Goal: Task Accomplishment & Management: Complete application form

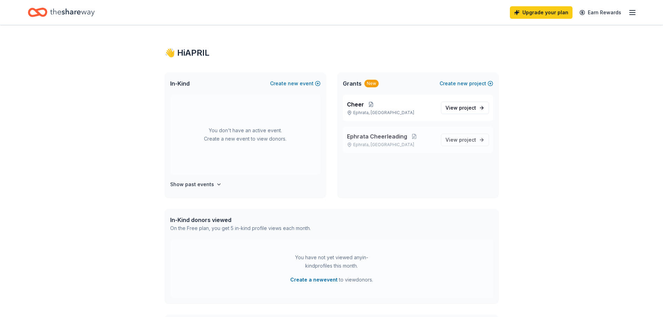
click at [409, 142] on div "Ephrata Cheerleading Ephrata, [GEOGRAPHIC_DATA]" at bounding box center [391, 139] width 88 height 15
click at [481, 81] on button "Create new project" at bounding box center [467, 83] width 54 height 8
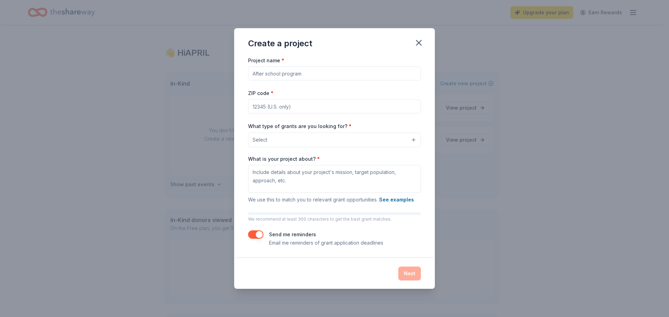
click at [313, 74] on input "Project name *" at bounding box center [334, 74] width 173 height 14
type input "X"
type input "Cheer BINGO 2026"
type input "17522"
click at [347, 139] on button "Select" at bounding box center [334, 140] width 173 height 15
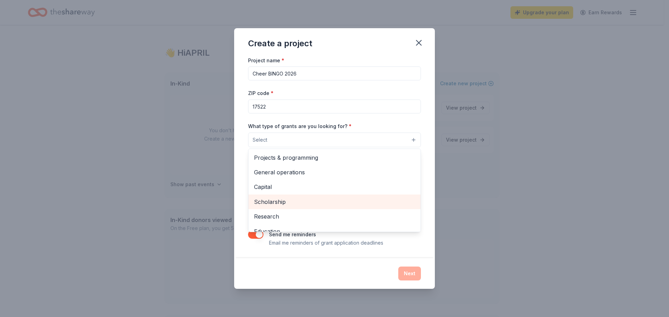
click at [298, 196] on div "Scholarship" at bounding box center [334, 202] width 172 height 15
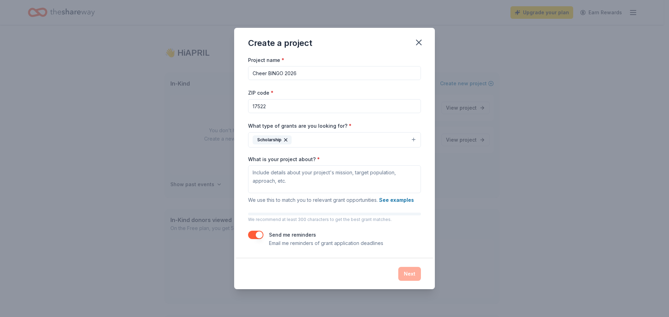
click at [300, 138] on button "Scholarship" at bounding box center [334, 139] width 173 height 15
click at [309, 144] on button "Scholarship" at bounding box center [334, 139] width 173 height 15
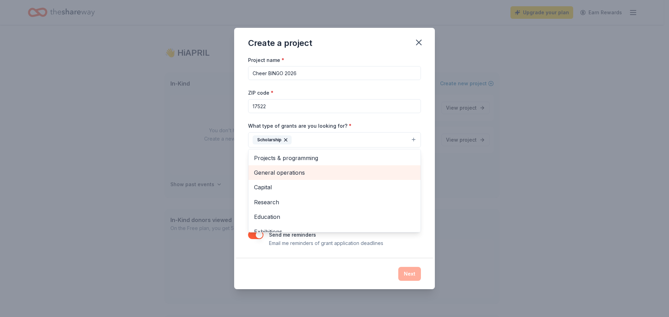
click at [290, 172] on span "General operations" at bounding box center [334, 172] width 161 height 9
click at [361, 144] on button "Scholarship General operations" at bounding box center [334, 139] width 173 height 15
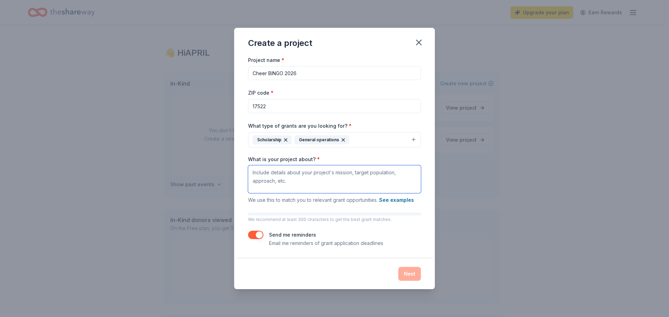
click at [304, 173] on textarea "What is your project about? *" at bounding box center [334, 179] width 173 height 28
type textarea "C"
type textarea "Raising Money for Cheerleading program"
click at [410, 271] on button "Next" at bounding box center [409, 274] width 23 height 14
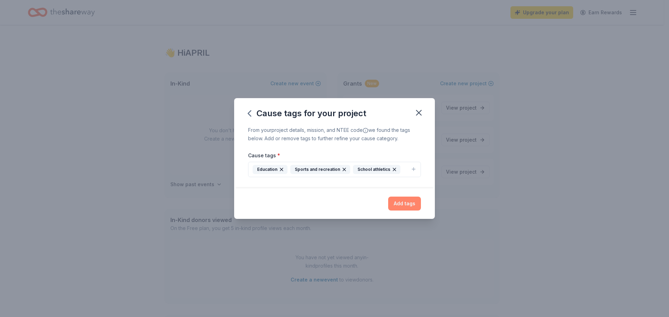
click at [407, 201] on button "Add tags" at bounding box center [404, 204] width 33 height 14
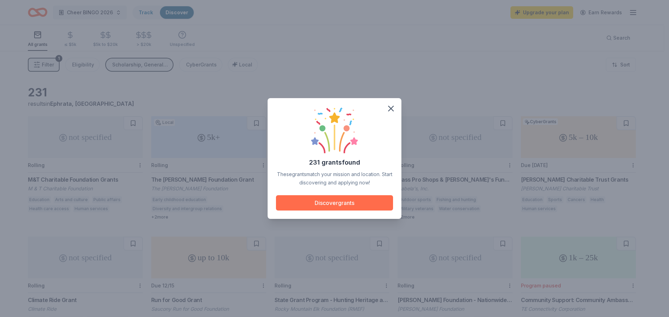
click at [332, 201] on button "Discover grants" at bounding box center [334, 202] width 117 height 15
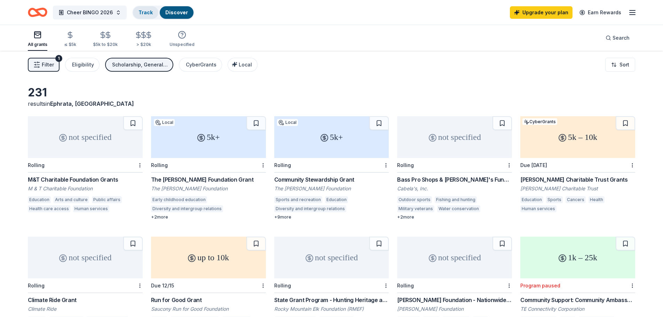
click at [148, 13] on link "Track" at bounding box center [146, 12] width 14 height 6
click at [175, 11] on link "Discover" at bounding box center [176, 12] width 23 height 6
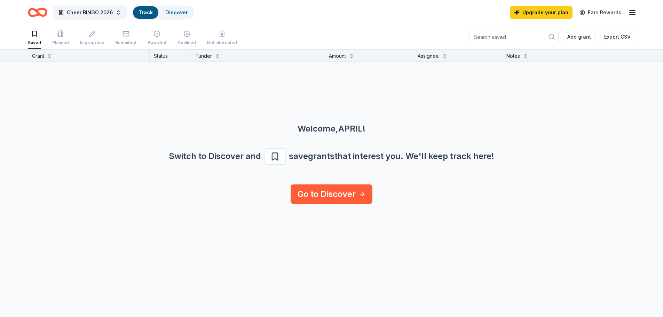
click at [631, 10] on line "button" at bounding box center [633, 10] width 6 height 0
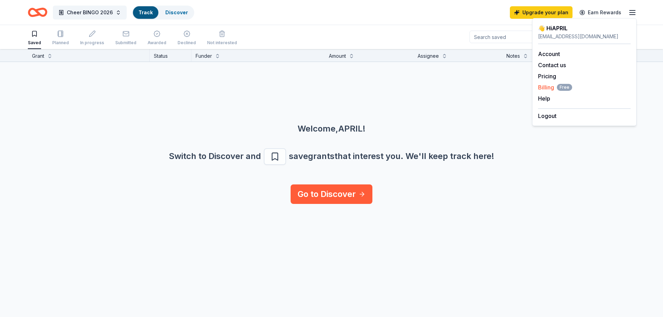
click at [546, 88] on span "Billing Free" at bounding box center [555, 87] width 34 height 8
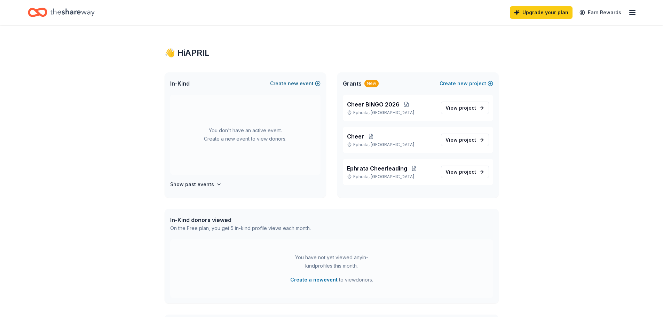
click at [295, 82] on span "new" at bounding box center [293, 83] width 10 height 8
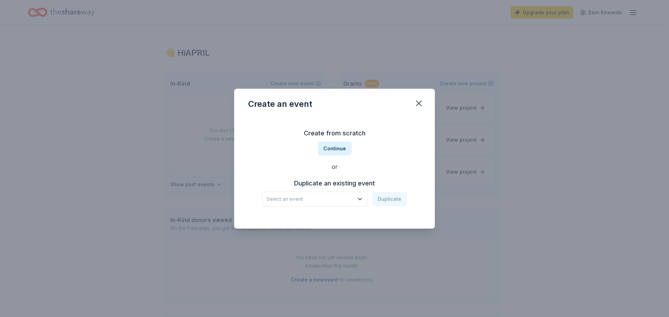
click at [357, 203] on button "Select an event" at bounding box center [315, 199] width 106 height 15
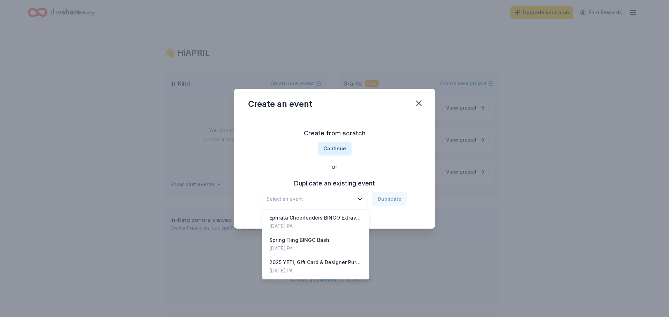
click at [275, 160] on div "Create from scratch Continue or Duplicate an existing event Select an event Dup…" at bounding box center [334, 167] width 173 height 101
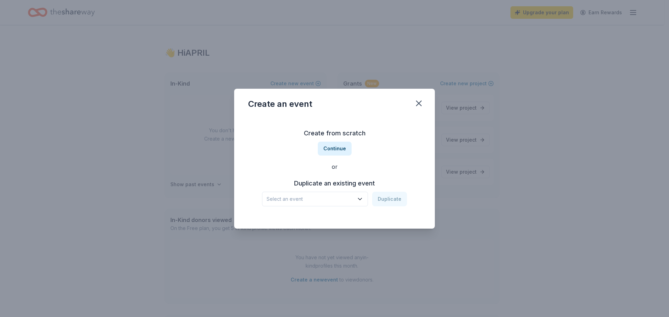
click at [315, 200] on span "Select an event" at bounding box center [309, 199] width 87 height 8
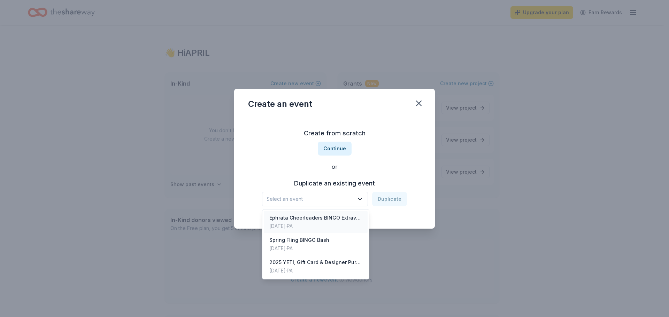
click at [308, 221] on div "Ephrata Cheerleaders BINGO Extravaganza" at bounding box center [315, 218] width 93 height 8
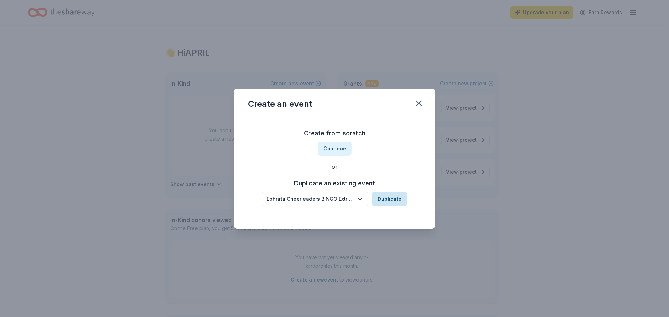
click at [386, 196] on button "Duplicate" at bounding box center [389, 199] width 35 height 15
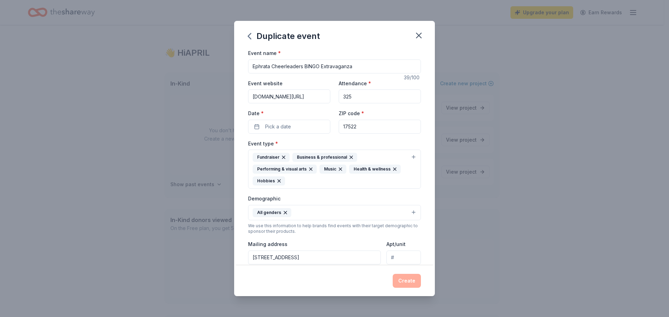
drag, startPoint x: 294, startPoint y: 98, endPoint x: 203, endPoint y: 86, distance: 91.7
click at [203, 86] on div "Duplicate event Event name * Ephrata Cheerleaders BINGO Extravaganza 39 /100 Ev…" at bounding box center [334, 158] width 669 height 317
click at [299, 124] on button "Pick a date" at bounding box center [289, 127] width 82 height 14
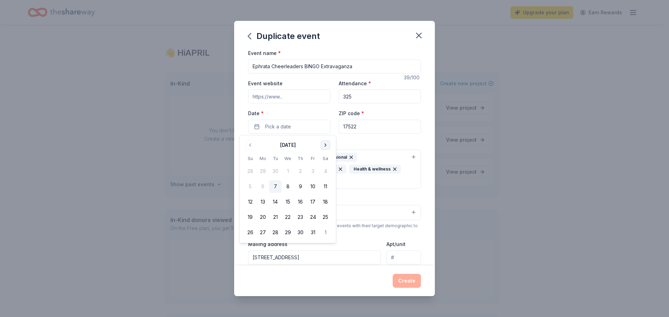
click at [323, 142] on button "Go to next month" at bounding box center [325, 145] width 10 height 10
click at [326, 204] on button "21" at bounding box center [325, 202] width 13 height 13
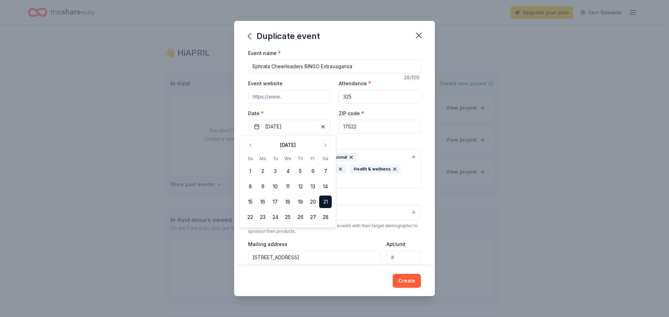
click at [372, 145] on div "Event type * Fundraiser Business & professional Performing & visual arts Music …" at bounding box center [334, 164] width 173 height 50
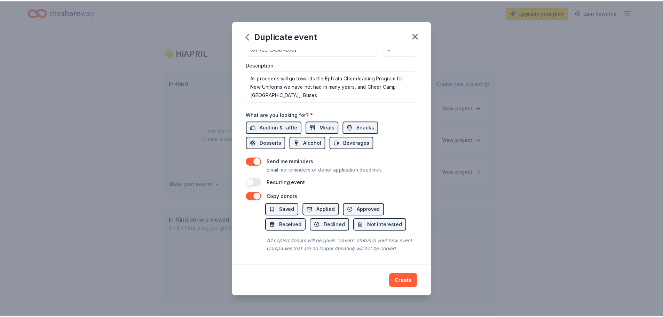
scroll to position [218, 0]
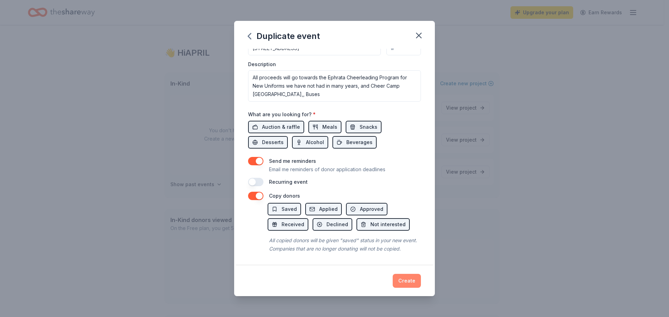
click at [399, 278] on button "Create" at bounding box center [407, 281] width 28 height 14
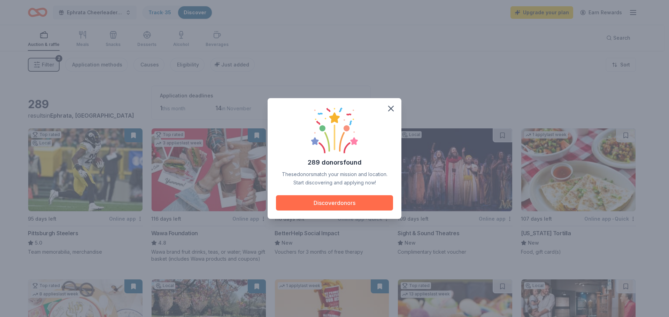
click at [316, 208] on button "Discover donors" at bounding box center [334, 202] width 117 height 15
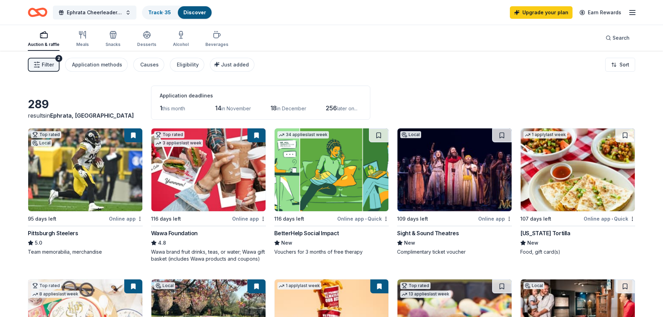
click at [214, 181] on img at bounding box center [209, 170] width 114 height 83
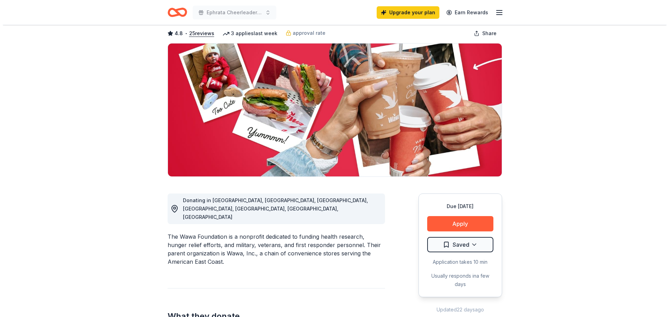
scroll to position [104, 0]
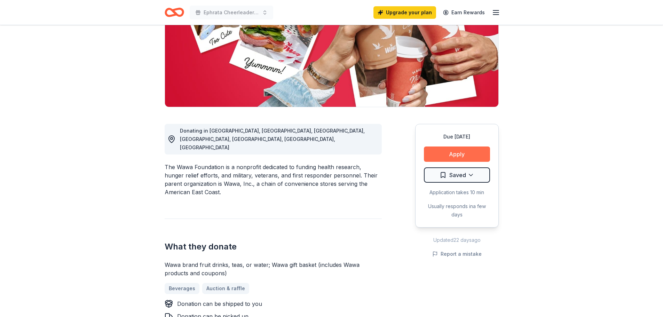
click at [451, 153] on button "Apply" at bounding box center [457, 154] width 66 height 15
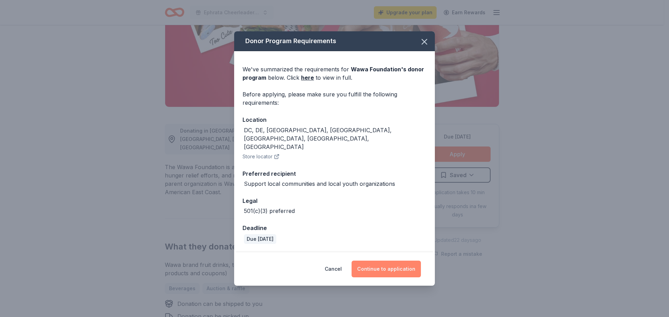
click at [378, 261] on button "Continue to application" at bounding box center [385, 269] width 69 height 17
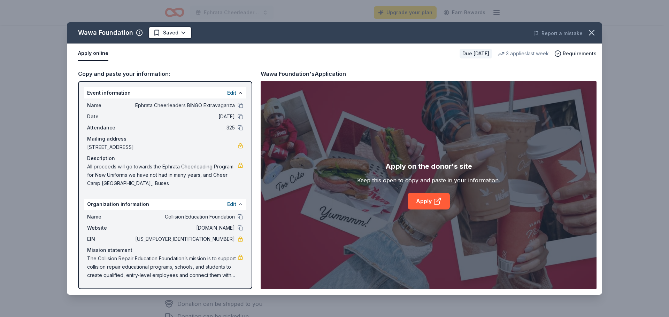
click at [242, 204] on button at bounding box center [241, 205] width 6 height 6
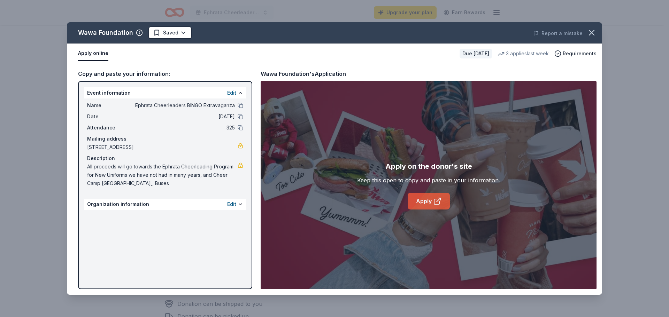
click at [421, 197] on link "Apply" at bounding box center [428, 201] width 42 height 17
click at [438, 202] on icon at bounding box center [437, 201] width 8 height 8
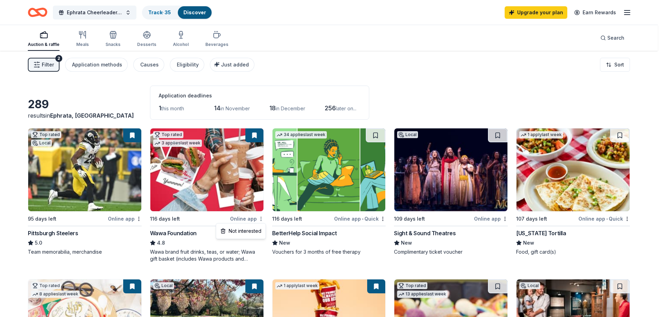
click at [261, 217] on html "Ephrata Cheerleaders BINGO Extravaganza Track · 35 Discover Upgrade your plan E…" at bounding box center [331, 158] width 663 height 317
click at [159, 150] on html "Ephrata Cheerleaders BINGO Extravaganza Track · 35 Discover Upgrade your plan E…" at bounding box center [334, 158] width 669 height 317
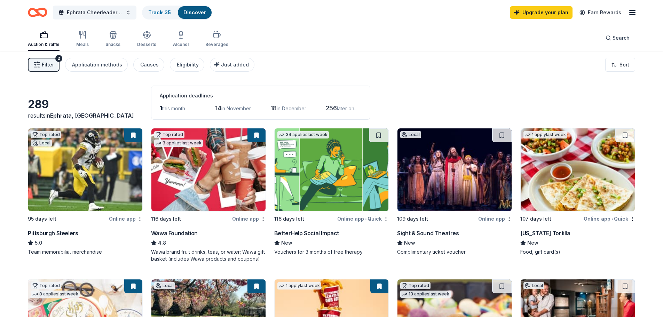
click at [256, 135] on button at bounding box center [257, 136] width 18 height 14
click at [256, 137] on button at bounding box center [257, 136] width 18 height 14
click at [74, 184] on img at bounding box center [85, 170] width 114 height 83
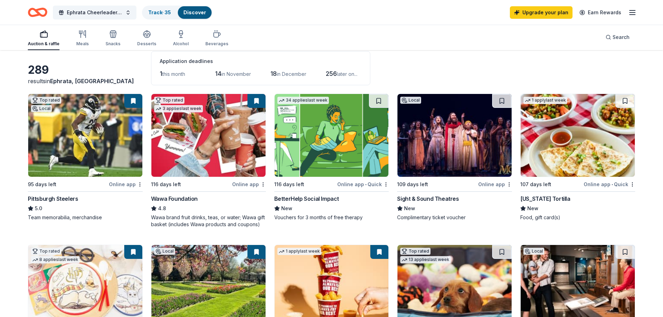
scroll to position [35, 0]
click at [450, 143] on img at bounding box center [455, 135] width 114 height 83
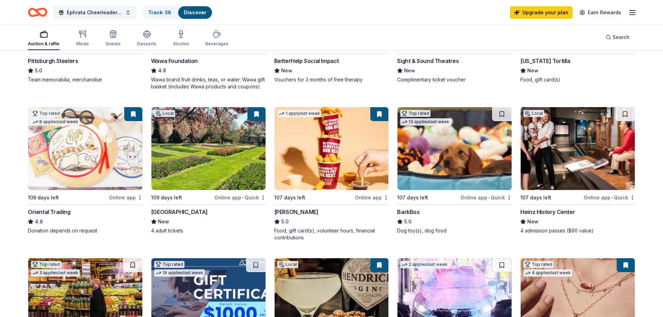
scroll to position [174, 0]
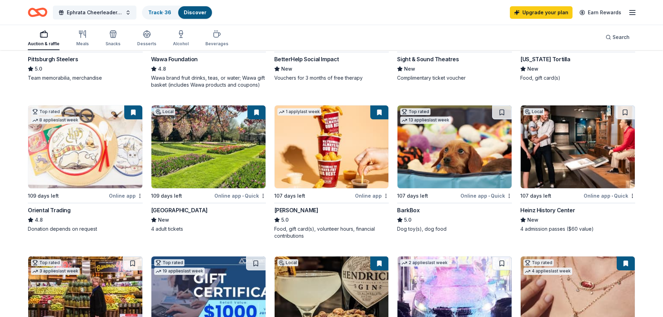
click at [223, 155] on img at bounding box center [209, 147] width 114 height 83
click at [553, 14] on link "Upgrade your plan" at bounding box center [541, 12] width 63 height 13
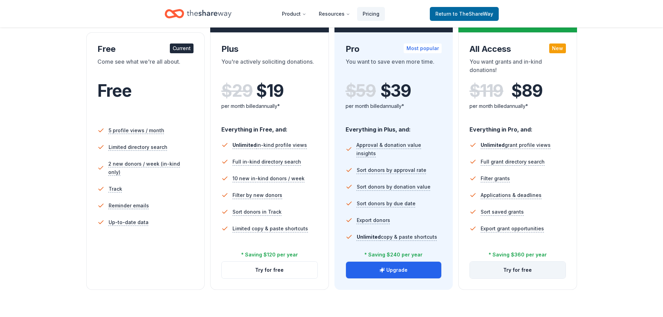
scroll to position [104, 0]
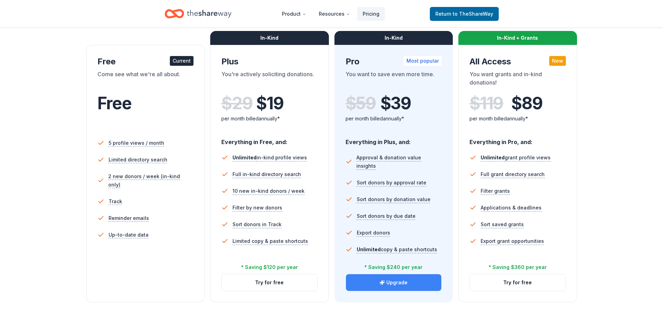
click at [416, 281] on button "Upgrade" at bounding box center [394, 282] width 96 height 17
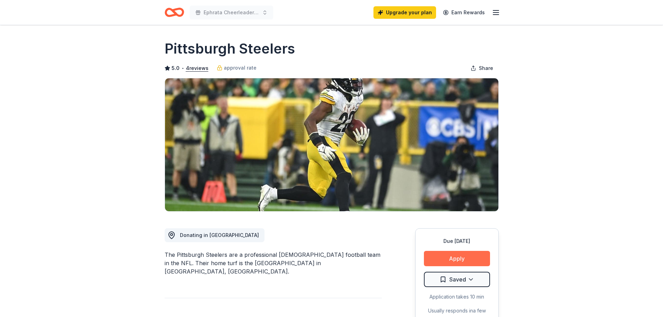
click at [464, 259] on button "Apply" at bounding box center [457, 258] width 66 height 15
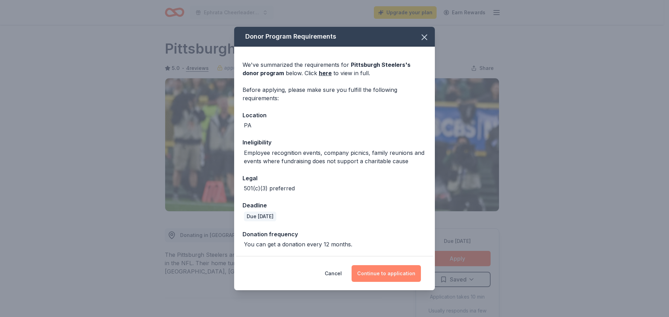
click at [385, 269] on button "Continue to application" at bounding box center [385, 273] width 69 height 17
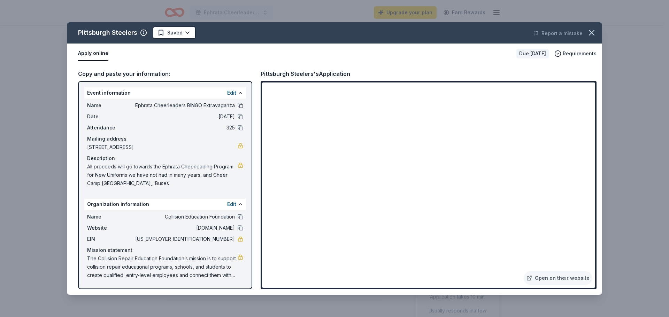
click at [241, 106] on button at bounding box center [241, 106] width 6 height 6
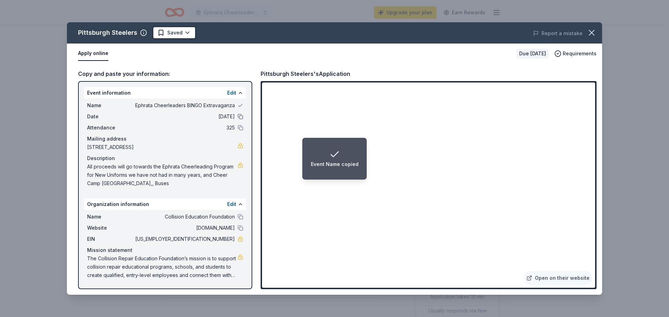
click at [239, 118] on button at bounding box center [241, 117] width 6 height 6
click at [240, 128] on button at bounding box center [241, 128] width 6 height 6
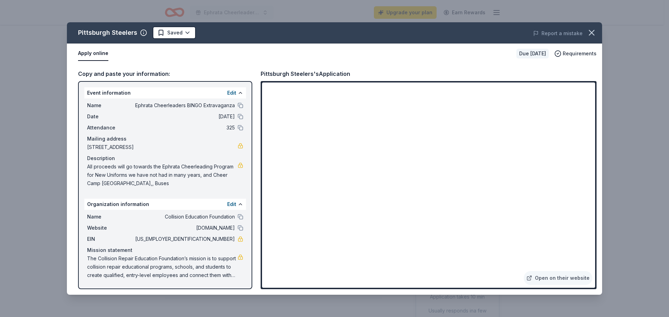
click at [294, 45] on div "Apply online Due [DATE] Requirements" at bounding box center [334, 54] width 535 height 20
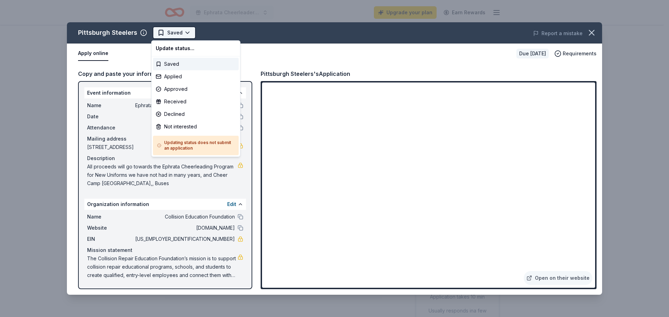
click at [169, 31] on html "Ephrata Cheerleaders BINGO Extravaganza Upgrade your plan Earn Rewards Due [DAT…" at bounding box center [334, 158] width 669 height 317
click at [174, 77] on div "Applied" at bounding box center [196, 76] width 86 height 13
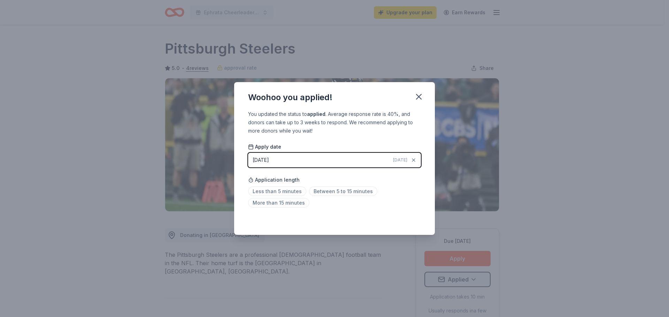
click at [342, 141] on div "You updated the status to applied . Average response rate is 40%, and donors ca…" at bounding box center [334, 172] width 201 height 125
click at [274, 189] on span "Less than 5 minutes" at bounding box center [277, 191] width 58 height 9
click at [270, 203] on span "More than 15 minutes" at bounding box center [278, 202] width 61 height 9
click at [418, 99] on icon "button" at bounding box center [419, 97] width 10 height 10
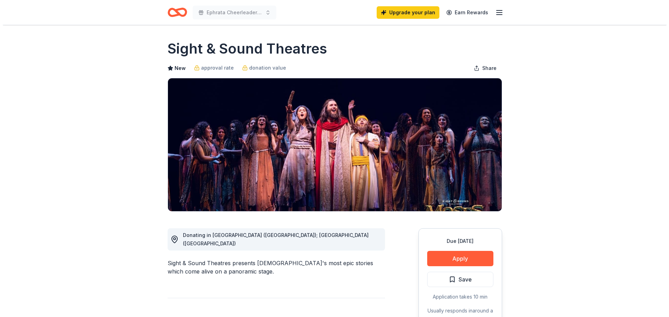
scroll to position [104, 0]
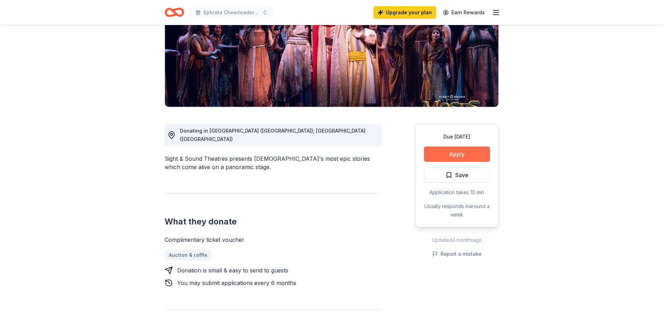
click at [469, 154] on button "Apply" at bounding box center [457, 154] width 66 height 15
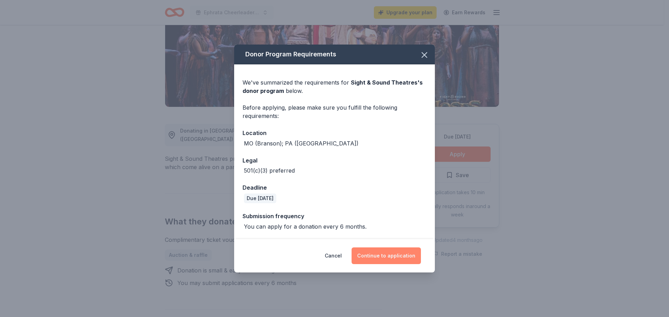
click at [380, 255] on button "Continue to application" at bounding box center [385, 256] width 69 height 17
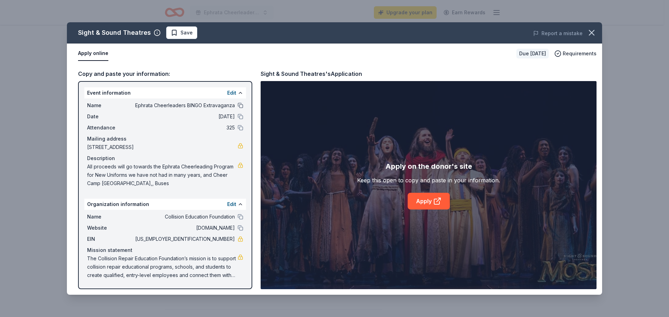
click at [238, 106] on button at bounding box center [241, 106] width 6 height 6
click at [239, 118] on button at bounding box center [241, 117] width 6 height 6
click at [240, 129] on button at bounding box center [241, 128] width 6 height 6
click at [419, 196] on link "Apply" at bounding box center [428, 201] width 42 height 17
click at [173, 30] on span "Save" at bounding box center [182, 33] width 22 height 8
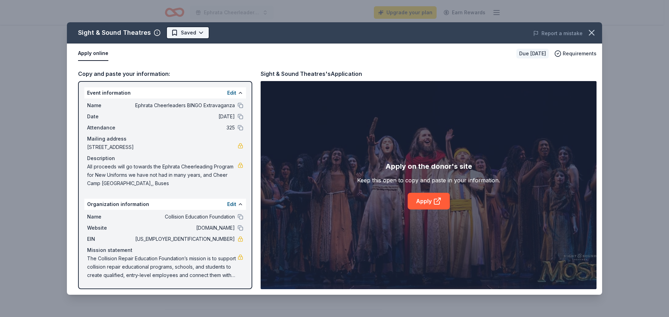
click at [196, 33] on html "Ephrata Cheerleaders BINGO Extravaganza Upgrade your plan Earn Rewards Due in 1…" at bounding box center [334, 54] width 669 height 317
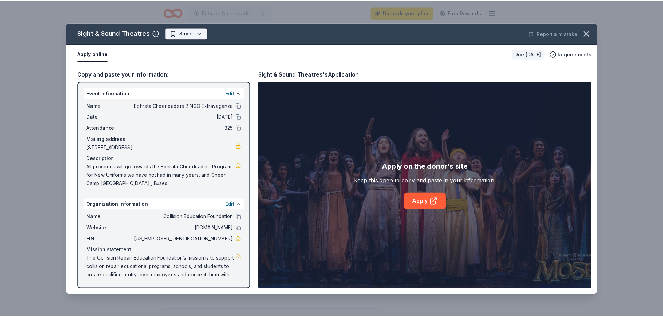
scroll to position [0, 0]
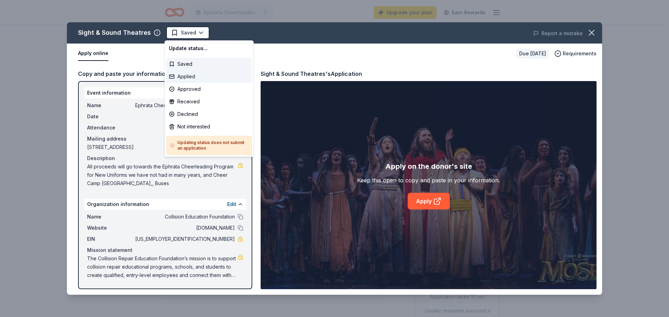
click at [191, 75] on div "Applied" at bounding box center [209, 76] width 86 height 13
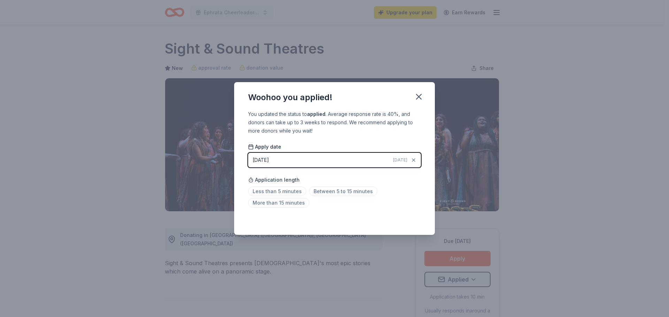
click at [389, 212] on div "You updated the status to applied . Average response rate is 40%, and donors ca…" at bounding box center [334, 172] width 201 height 125
click at [330, 191] on span "Between 5 to 15 minutes" at bounding box center [343, 191] width 68 height 9
click at [421, 94] on icon "button" at bounding box center [418, 96] width 5 height 5
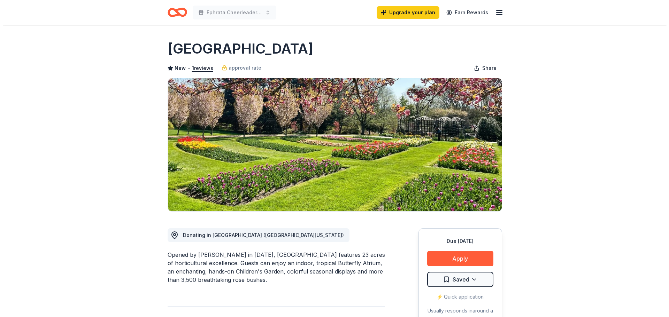
scroll to position [104, 0]
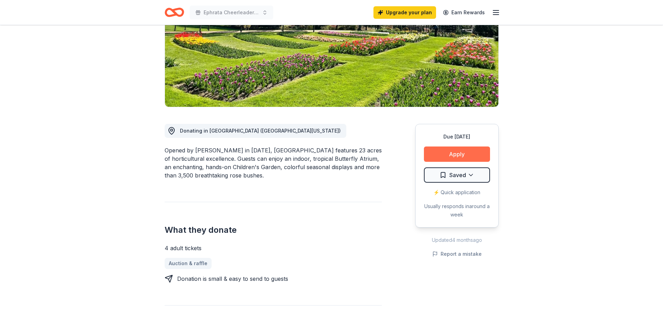
click at [431, 155] on button "Apply" at bounding box center [457, 154] width 66 height 15
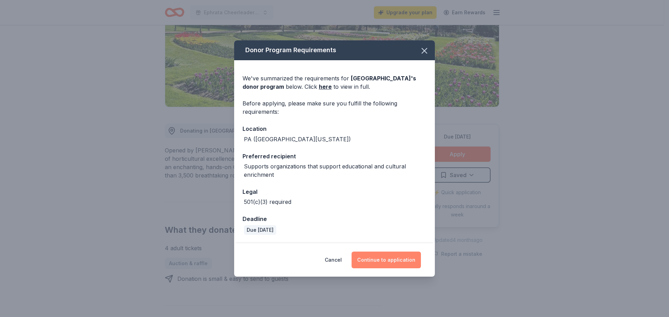
click at [374, 254] on button "Continue to application" at bounding box center [385, 260] width 69 height 17
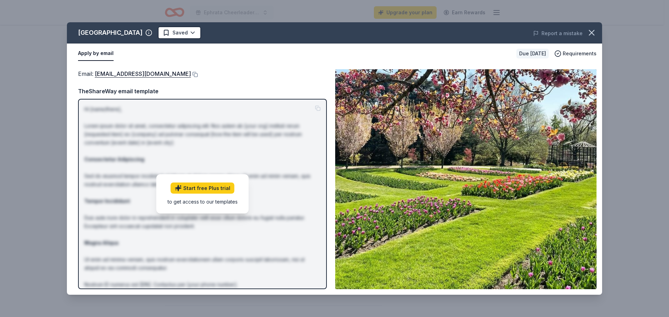
click at [243, 76] on div "Email : infohersheygardens@hersheypa.com" at bounding box center [202, 73] width 249 height 9
click at [223, 79] on div "Email : infohersheygardens@hersheypa.com TheShareWay email template Hi [name/th…" at bounding box center [202, 179] width 249 height 220
click at [211, 189] on link "Start free Plus trial" at bounding box center [203, 188] width 64 height 11
click at [228, 85] on div "Email : infohersheygardens@hersheypa.com TheShareWay email template Hi [name/th…" at bounding box center [202, 179] width 249 height 220
drag, startPoint x: 177, startPoint y: 73, endPoint x: 246, endPoint y: 59, distance: 70.2
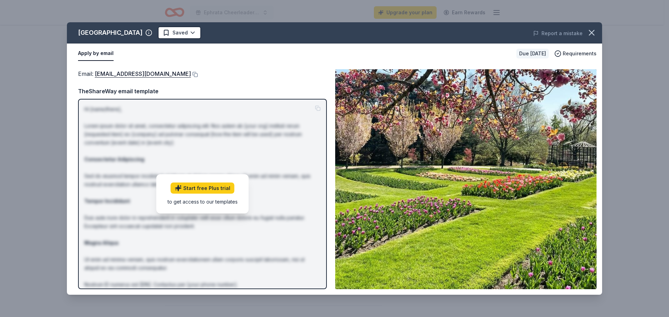
click at [227, 60] on div "Apply by email" at bounding box center [294, 53] width 433 height 15
click at [584, 55] on span "Requirements" at bounding box center [579, 53] width 34 height 8
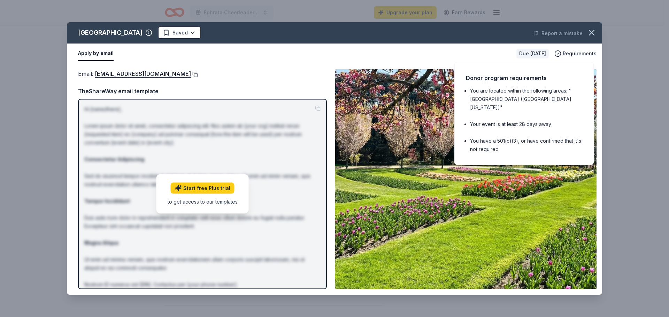
drag, startPoint x: 278, startPoint y: 77, endPoint x: 228, endPoint y: 121, distance: 66.4
click at [278, 77] on div "Email : [EMAIL_ADDRESS][DOMAIN_NAME]" at bounding box center [202, 73] width 249 height 9
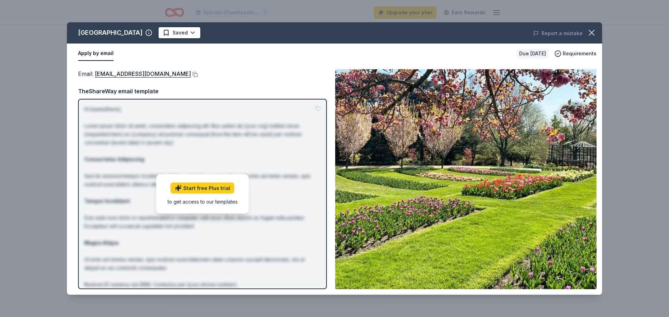
click at [198, 202] on div "to get access to our templates" at bounding box center [203, 201] width 70 height 7
click at [304, 106] on p "Hi [name/there], Lorem ipsum dolor sit amet, consectetur adipiscing elit. Nos a…" at bounding box center [202, 209] width 236 height 209
click at [296, 73] on div "Email : [EMAIL_ADDRESS][DOMAIN_NAME]" at bounding box center [202, 73] width 249 height 9
click at [175, 32] on html "Ephrata Cheerleaders BINGO Extravaganza Upgrade your plan Earn Rewards Due in 1…" at bounding box center [334, 54] width 669 height 317
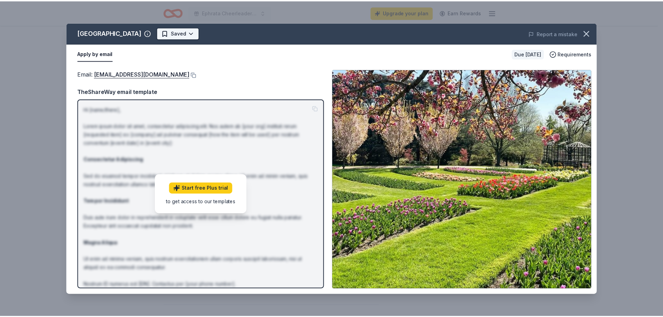
scroll to position [0, 0]
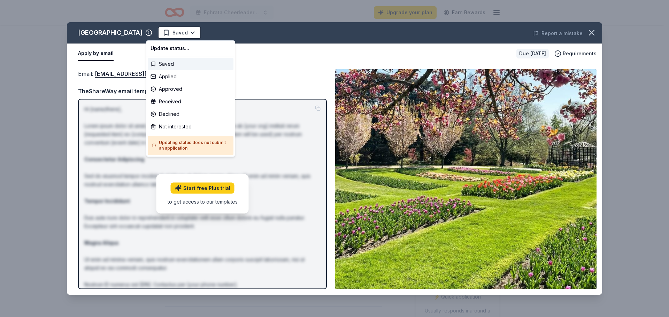
click at [204, 145] on h5 "Updating status does not submit an application" at bounding box center [190, 145] width 77 height 11
click at [155, 147] on icon at bounding box center [154, 146] width 4 height 6
click at [115, 33] on html "Ephrata Cheerleaders BINGO Extravaganza Upgrade your plan Earn Rewards Due in 1…" at bounding box center [334, 158] width 669 height 317
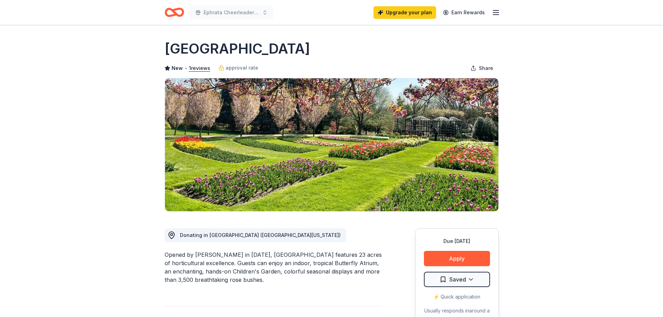
click at [491, 11] on div "Upgrade your plan Earn Rewards" at bounding box center [437, 12] width 127 height 16
click at [409, 12] on link "Upgrade your plan" at bounding box center [405, 12] width 63 height 13
click at [496, 11] on icon "button" at bounding box center [496, 12] width 8 height 8
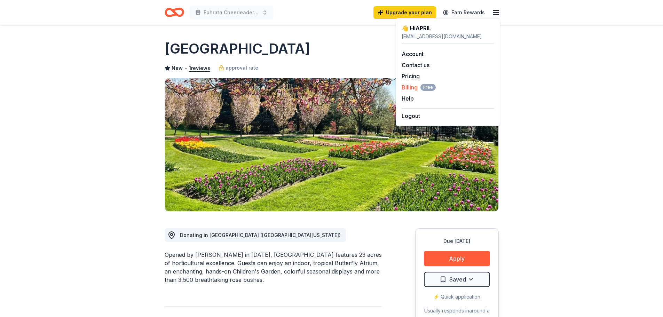
click at [404, 87] on span "Billing Free" at bounding box center [419, 87] width 34 height 8
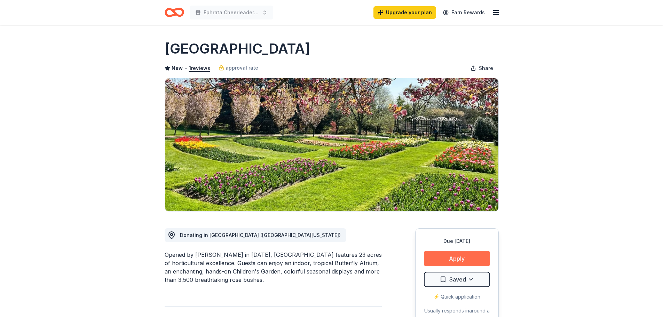
click at [464, 257] on button "Apply" at bounding box center [457, 258] width 66 height 15
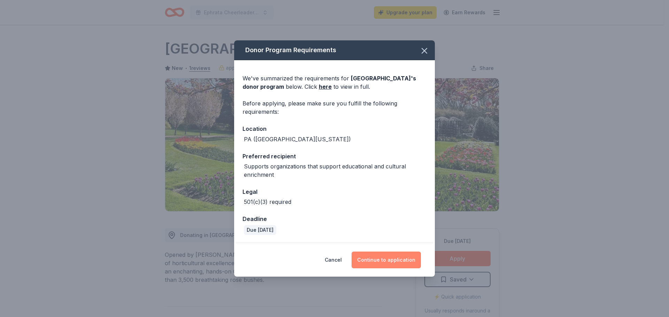
click at [387, 259] on button "Continue to application" at bounding box center [385, 260] width 69 height 17
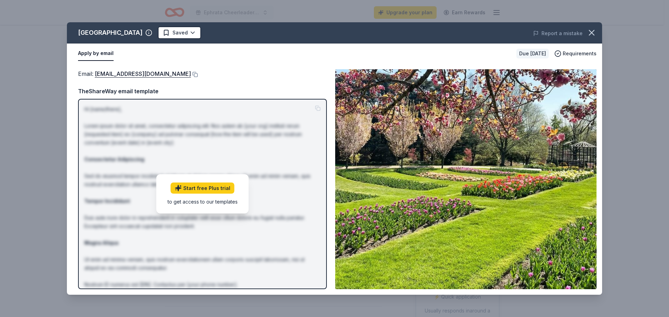
click at [194, 203] on div "to get access to our templates" at bounding box center [203, 201] width 70 height 7
click at [215, 75] on div "Email : [EMAIL_ADDRESS][DOMAIN_NAME]" at bounding box center [202, 73] width 249 height 9
click at [592, 33] on icon "button" at bounding box center [591, 32] width 5 height 5
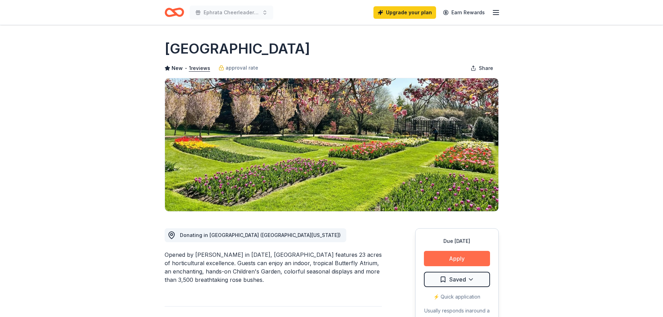
click at [446, 257] on button "Apply" at bounding box center [457, 258] width 66 height 15
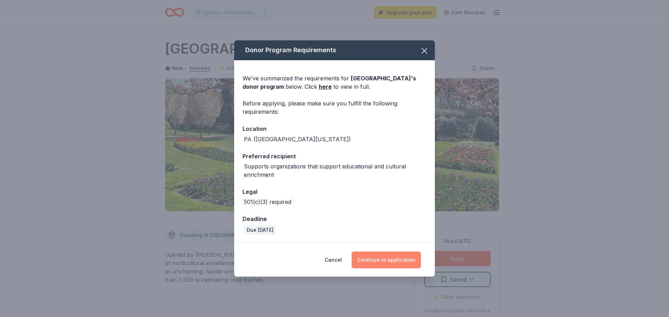
click at [383, 261] on button "Continue to application" at bounding box center [385, 260] width 69 height 17
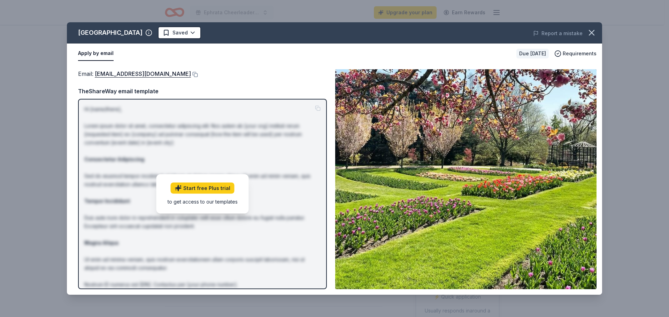
click at [285, 70] on div "Email : [EMAIL_ADDRESS][DOMAIN_NAME]" at bounding box center [202, 73] width 249 height 9
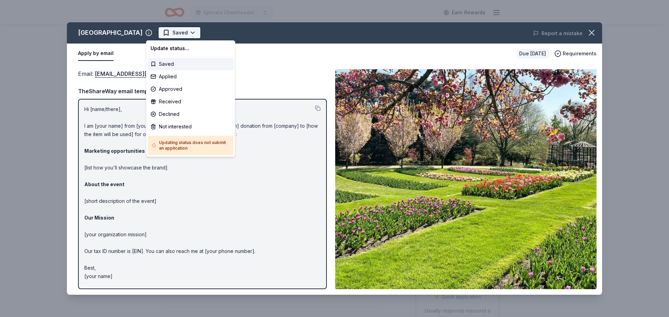
click at [184, 37] on html "Ephrata Cheerleaders BINGO Extravaganza Earn Rewards Due in 109 days Share Hers…" at bounding box center [334, 158] width 669 height 317
click at [179, 76] on div "Applied" at bounding box center [191, 76] width 86 height 13
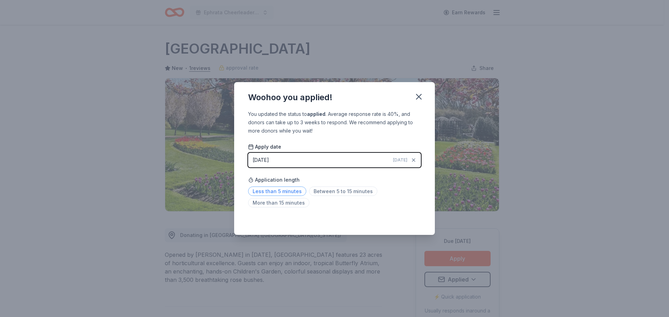
click at [266, 189] on span "Less than 5 minutes" at bounding box center [277, 191] width 58 height 9
click at [419, 95] on icon "button" at bounding box center [419, 97] width 10 height 10
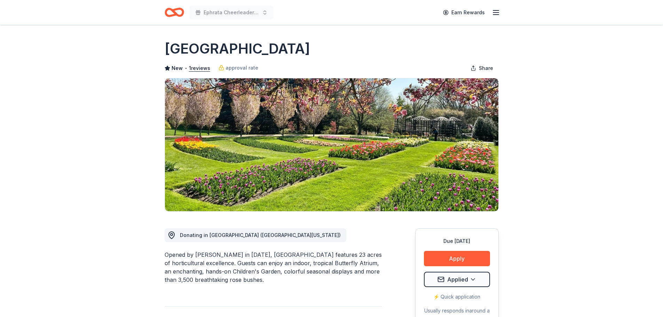
click at [496, 13] on icon "button" at bounding box center [496, 12] width 8 height 8
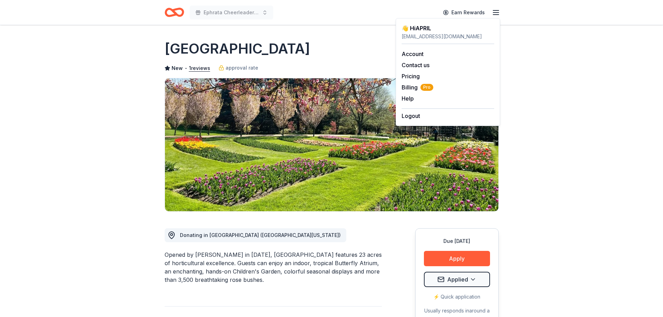
click at [339, 40] on div "Hershey Gardens" at bounding box center [332, 49] width 334 height 20
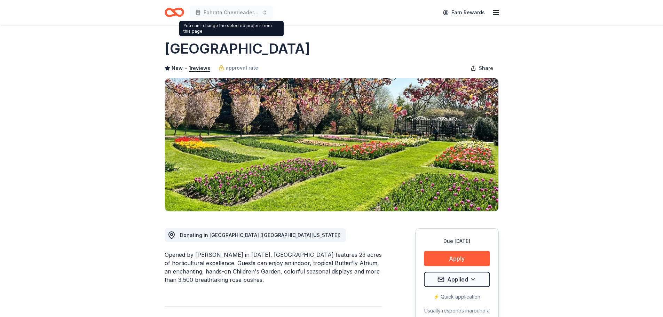
click at [176, 9] on icon "Home" at bounding box center [177, 12] width 11 height 7
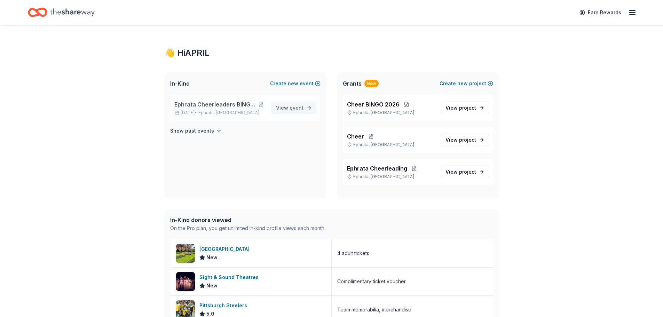
click at [291, 107] on span "event" at bounding box center [297, 108] width 14 height 6
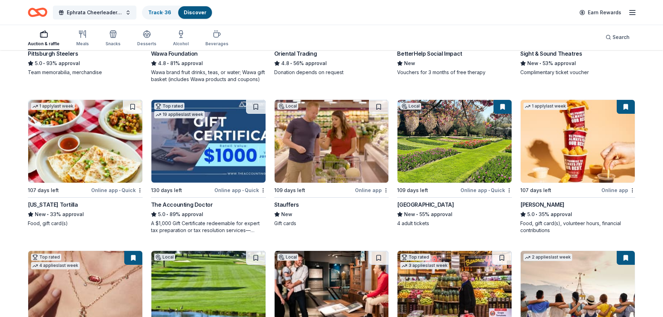
scroll to position [174, 0]
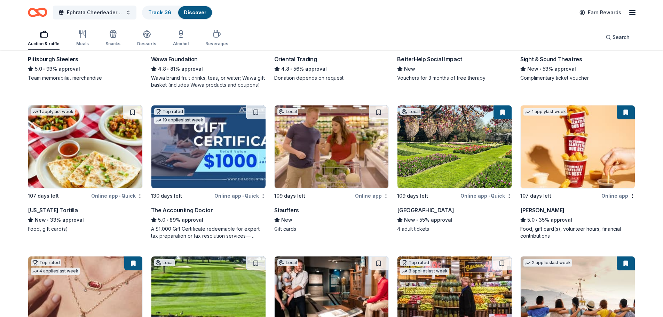
click at [320, 142] on img at bounding box center [332, 147] width 114 height 83
click at [582, 149] on img at bounding box center [578, 147] width 114 height 83
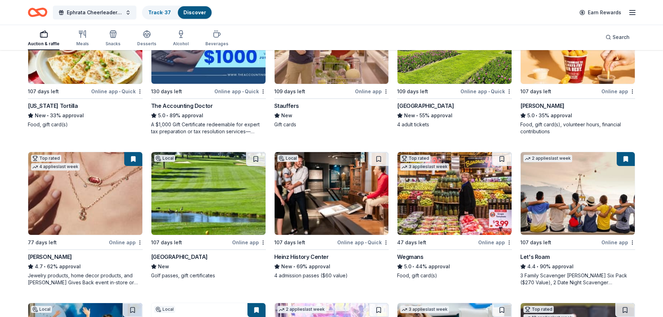
scroll to position [313, 0]
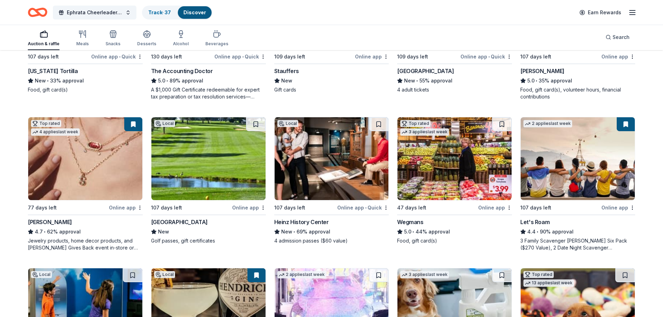
click at [218, 171] on img at bounding box center [209, 158] width 114 height 83
click at [102, 157] on img at bounding box center [85, 158] width 114 height 83
click at [452, 149] on img at bounding box center [455, 158] width 114 height 83
click at [500, 119] on button at bounding box center [502, 124] width 20 height 14
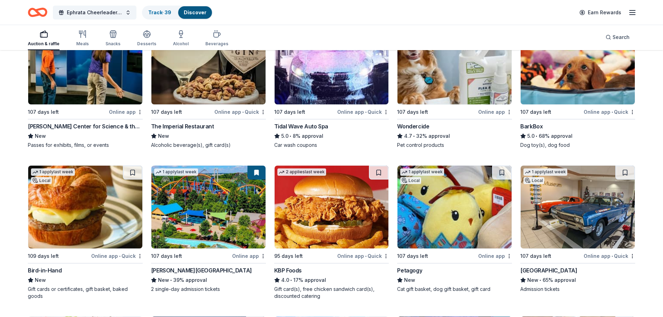
scroll to position [552, 0]
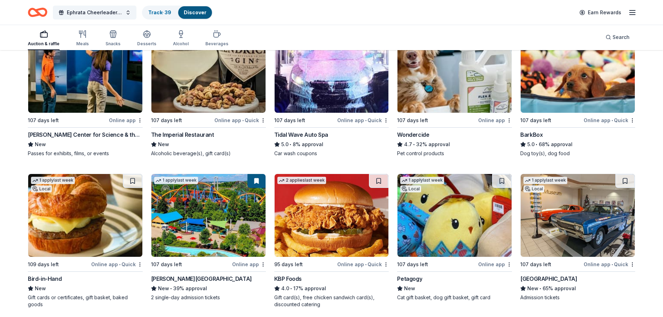
click at [576, 209] on img at bounding box center [578, 215] width 114 height 83
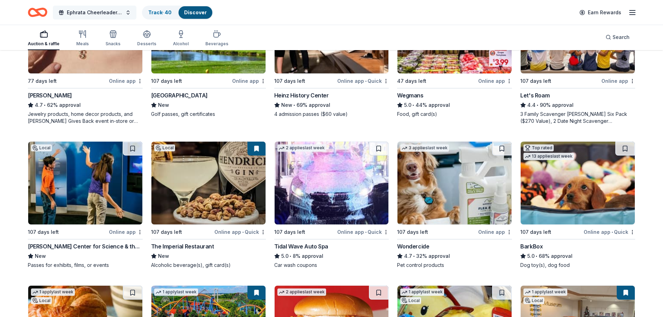
scroll to position [436, 0]
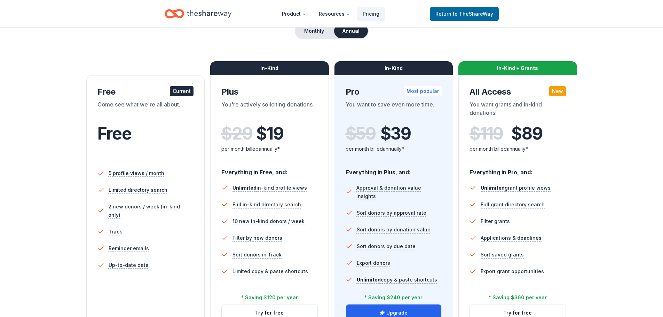
scroll to position [35, 0]
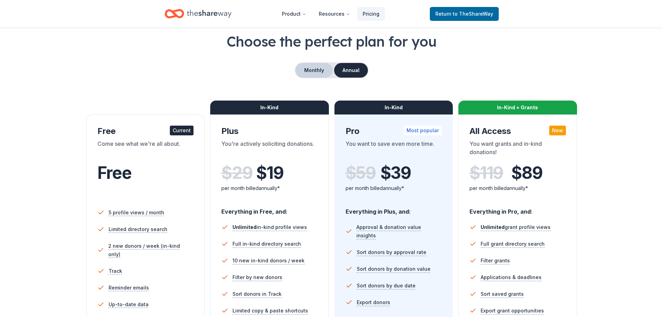
click at [312, 70] on button "Monthly" at bounding box center [314, 70] width 37 height 15
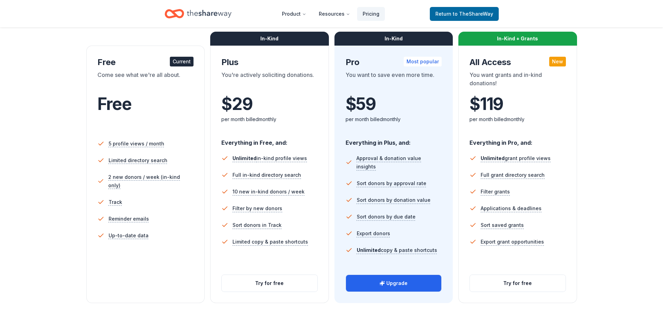
scroll to position [104, 0]
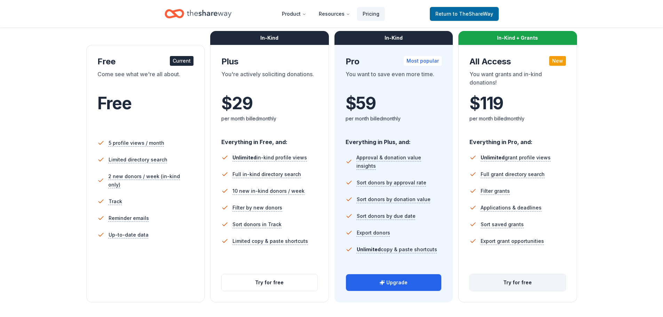
click at [538, 282] on button "Try for free" at bounding box center [518, 282] width 96 height 17
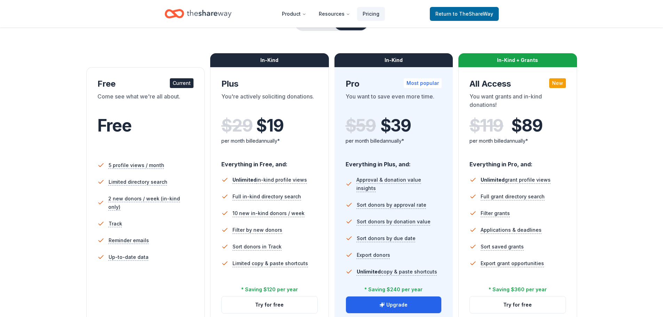
scroll to position [35, 0]
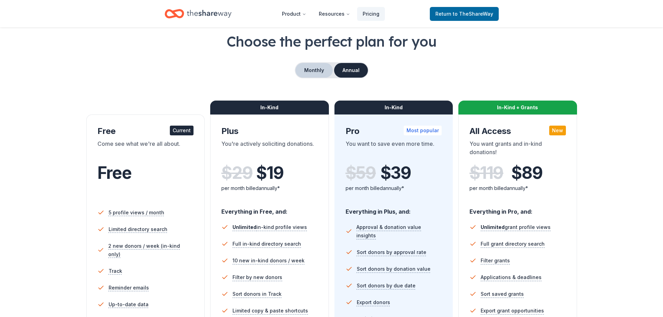
click at [308, 69] on button "Monthly" at bounding box center [314, 70] width 37 height 15
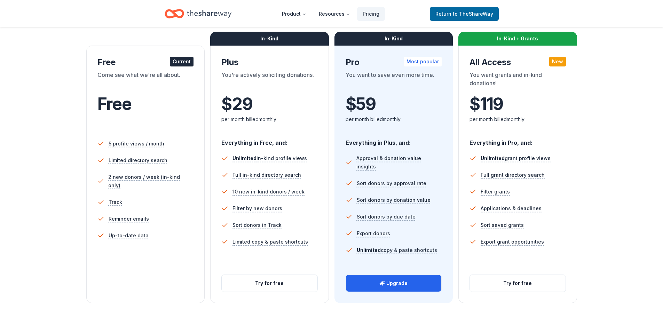
scroll to position [104, 0]
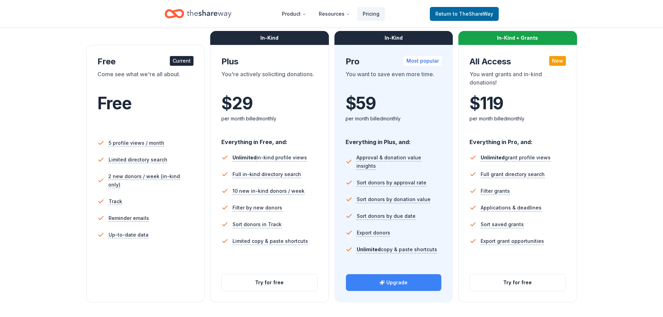
click at [413, 281] on button "Upgrade" at bounding box center [394, 282] width 96 height 17
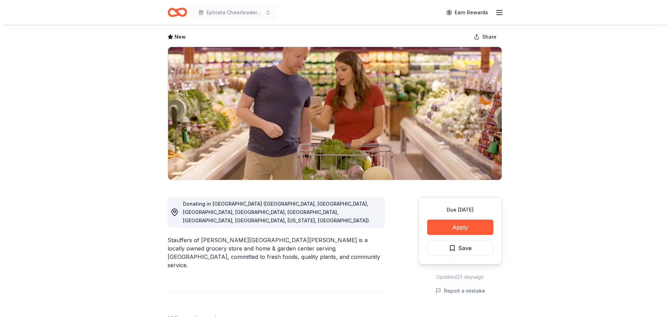
scroll to position [70, 0]
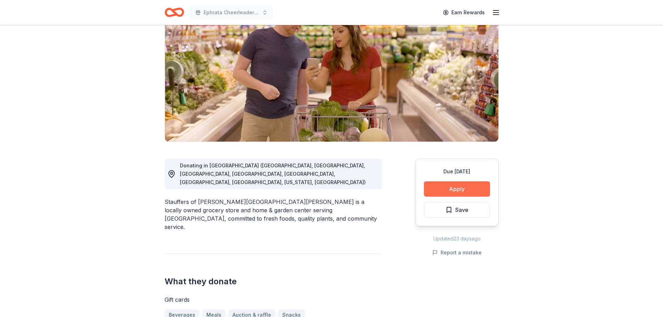
click at [447, 189] on button "Apply" at bounding box center [457, 188] width 66 height 15
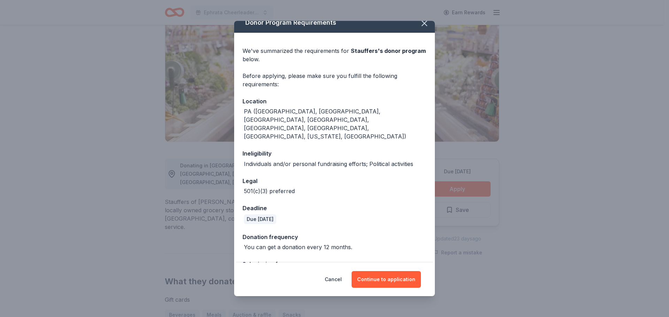
scroll to position [15, 0]
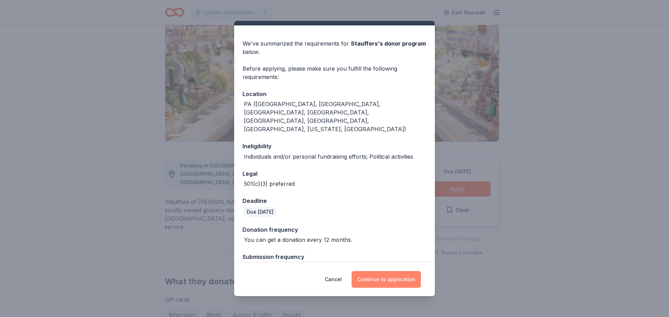
click at [379, 277] on button "Continue to application" at bounding box center [385, 279] width 69 height 17
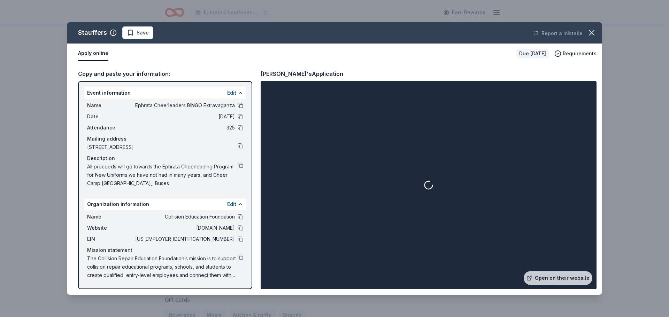
click at [239, 105] on button at bounding box center [241, 106] width 6 height 6
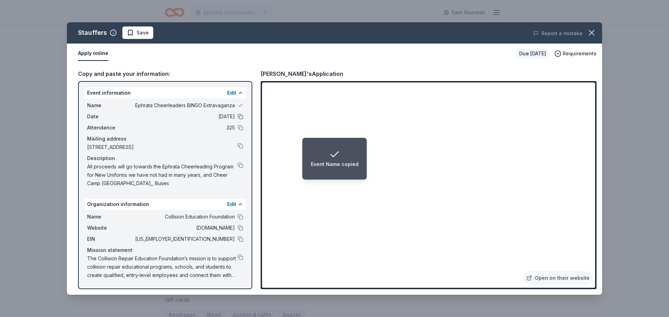
click at [239, 117] on button at bounding box center [241, 117] width 6 height 6
click at [239, 127] on button at bounding box center [241, 128] width 6 height 6
click at [242, 145] on button at bounding box center [241, 146] width 6 height 6
click at [240, 165] on button at bounding box center [241, 166] width 6 height 6
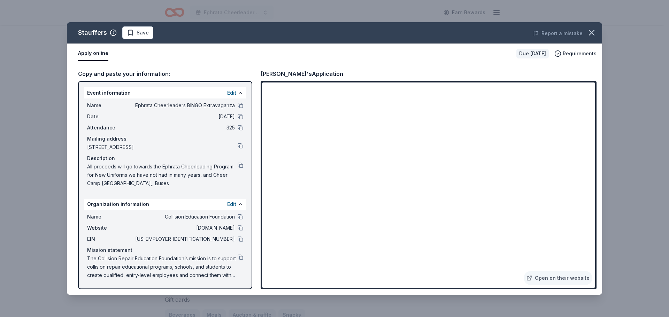
drag, startPoint x: 135, startPoint y: 32, endPoint x: 142, endPoint y: 34, distance: 7.8
click at [135, 32] on span "Save" at bounding box center [138, 33] width 22 height 8
click at [146, 32] on html "Ephrata Cheerleaders BINGO Extravaganza Earn Rewards Due in 109 days Share Stau…" at bounding box center [334, 88] width 669 height 317
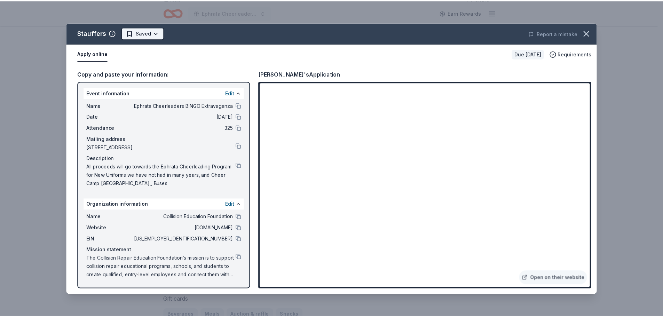
scroll to position [0, 0]
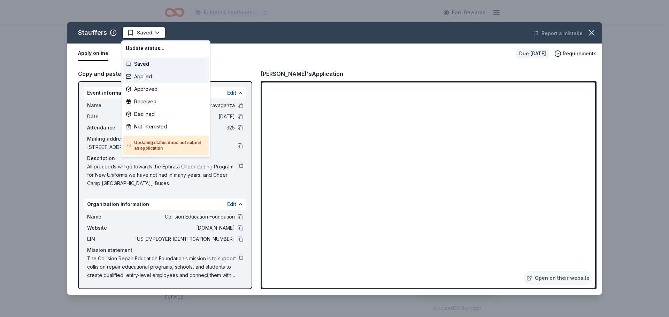
click at [150, 75] on div "Applied" at bounding box center [166, 76] width 86 height 13
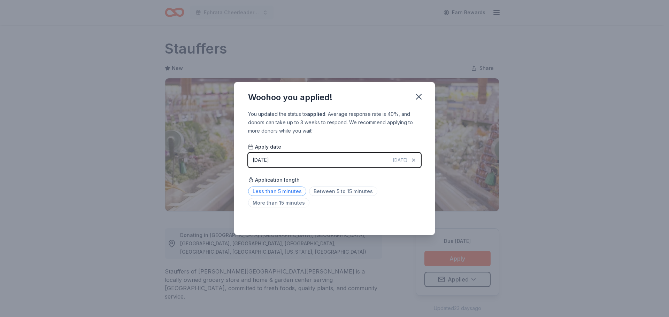
click at [285, 192] on span "Less than 5 minutes" at bounding box center [277, 191] width 58 height 9
click at [420, 97] on icon "button" at bounding box center [419, 97] width 10 height 10
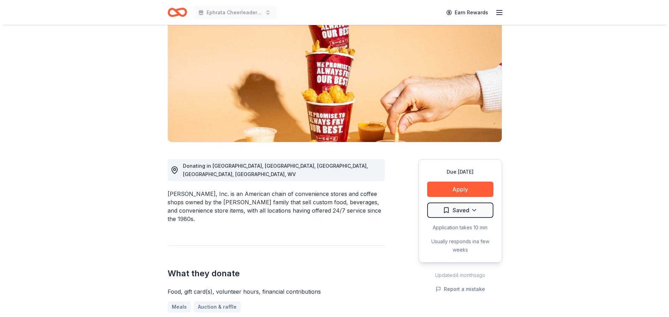
scroll to position [70, 0]
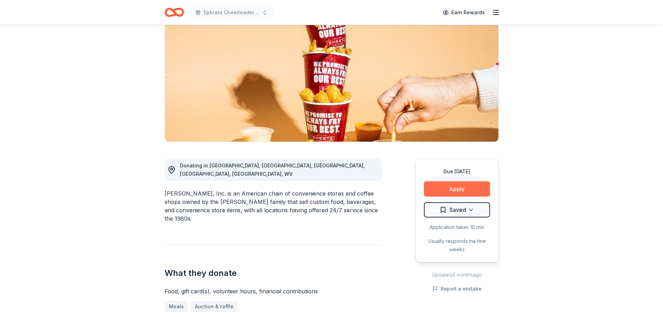
click at [467, 188] on button "Apply" at bounding box center [457, 188] width 66 height 15
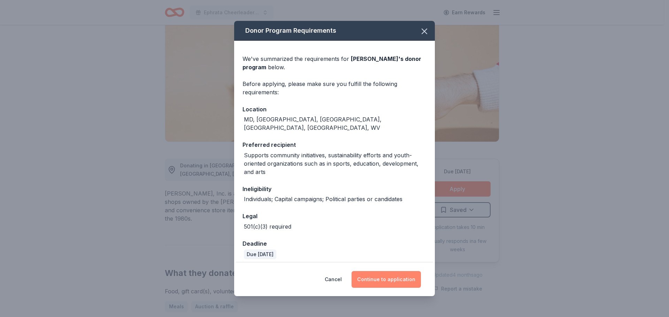
click at [380, 279] on button "Continue to application" at bounding box center [385, 279] width 69 height 17
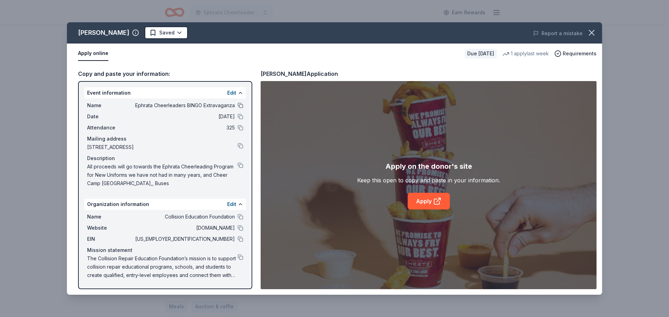
click at [241, 107] on button at bounding box center [241, 106] width 6 height 6
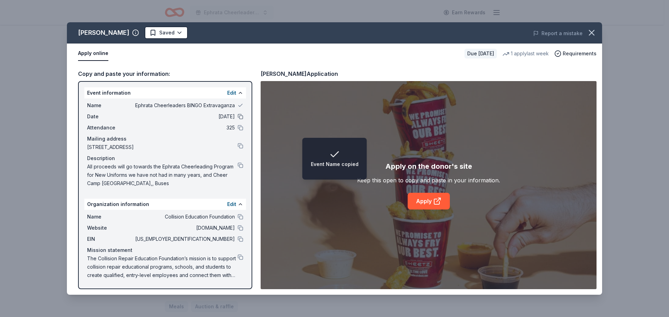
click at [241, 116] on button at bounding box center [241, 117] width 6 height 6
click at [241, 129] on button at bounding box center [241, 128] width 6 height 6
click at [240, 144] on button at bounding box center [241, 146] width 6 height 6
click at [240, 165] on button at bounding box center [241, 166] width 6 height 6
click at [419, 201] on link "Apply" at bounding box center [428, 201] width 42 height 17
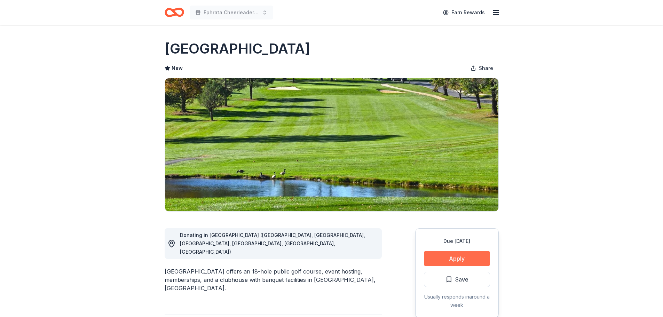
click at [446, 255] on button "Apply" at bounding box center [457, 258] width 66 height 15
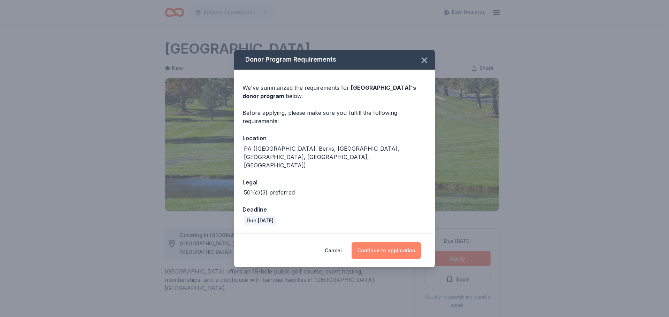
click at [372, 242] on button "Continue to application" at bounding box center [385, 250] width 69 height 17
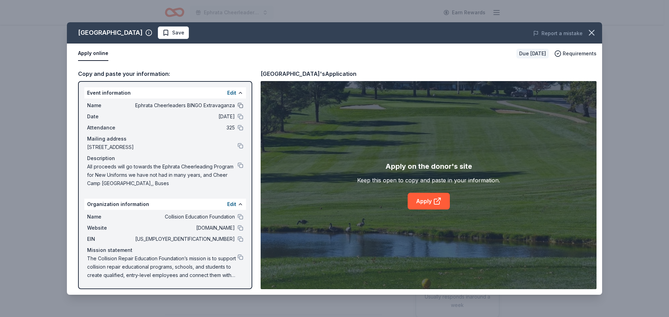
click at [240, 103] on button at bounding box center [241, 106] width 6 height 6
click at [239, 118] on button at bounding box center [241, 117] width 6 height 6
click at [241, 128] on button at bounding box center [241, 128] width 6 height 6
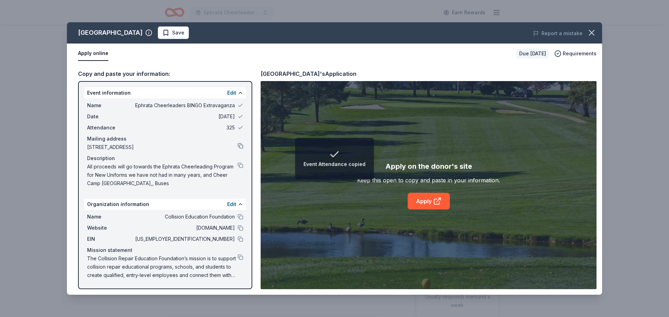
click at [241, 144] on button at bounding box center [241, 146] width 6 height 6
click at [239, 163] on button at bounding box center [241, 166] width 6 height 6
click at [424, 197] on link "Apply" at bounding box center [428, 201] width 42 height 17
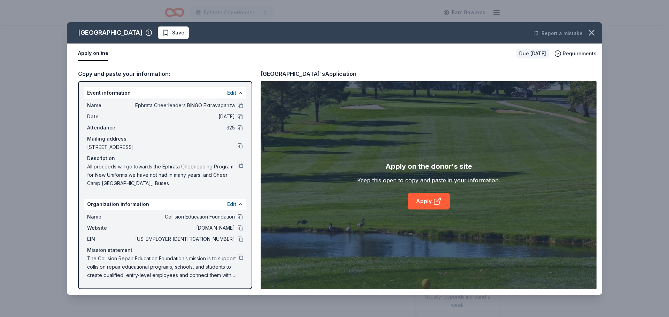
click at [184, 31] on span "Save" at bounding box center [178, 33] width 12 height 8
click at [194, 25] on div "Lebanon Valley Golf Course Saved Report a mistake" at bounding box center [334, 32] width 535 height 21
click at [195, 33] on html "Ephrata Cheerleaders BINGO Extravaganza Earn Rewards Due in 107 days Share Leba…" at bounding box center [334, 158] width 669 height 317
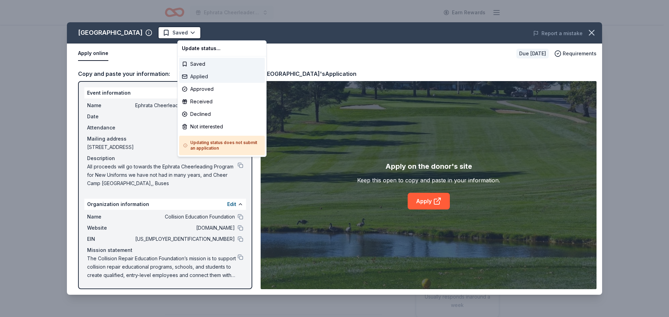
click at [200, 78] on div "Applied" at bounding box center [222, 76] width 86 height 13
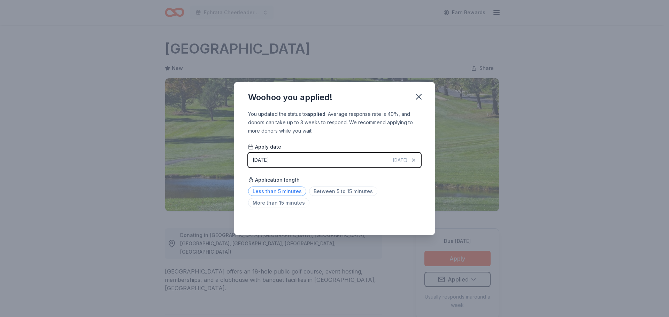
click at [280, 193] on span "Less than 5 minutes" at bounding box center [277, 191] width 58 height 9
click at [418, 95] on icon "button" at bounding box center [418, 96] width 5 height 5
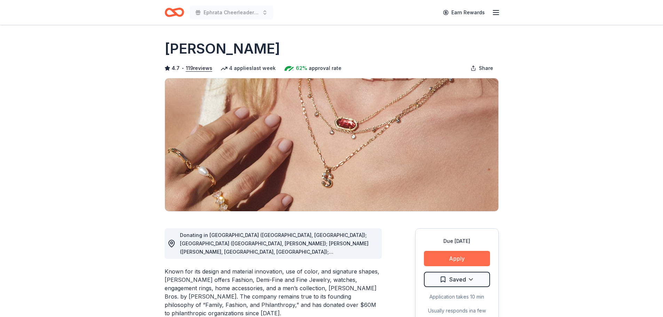
click at [445, 257] on button "Apply" at bounding box center [457, 258] width 66 height 15
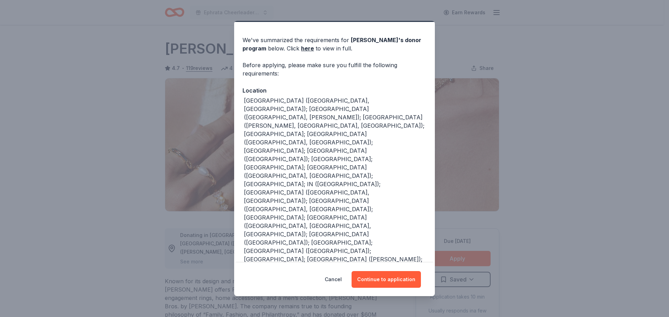
scroll to position [29, 0]
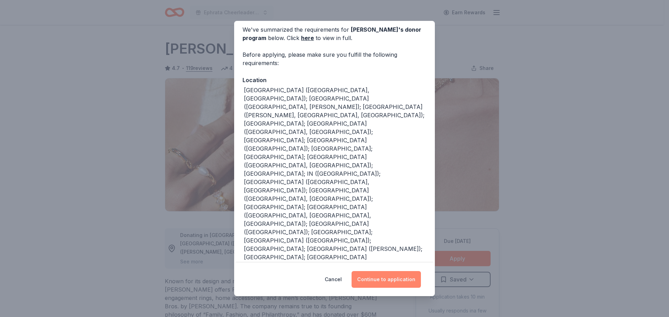
click at [397, 279] on button "Continue to application" at bounding box center [385, 279] width 69 height 17
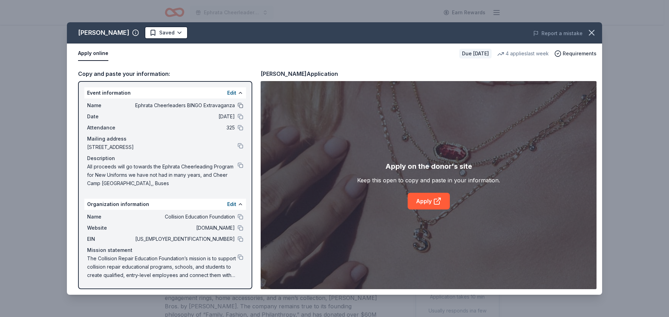
click at [240, 105] on button at bounding box center [241, 106] width 6 height 6
click at [241, 118] on button at bounding box center [241, 117] width 6 height 6
click at [241, 127] on button at bounding box center [241, 128] width 6 height 6
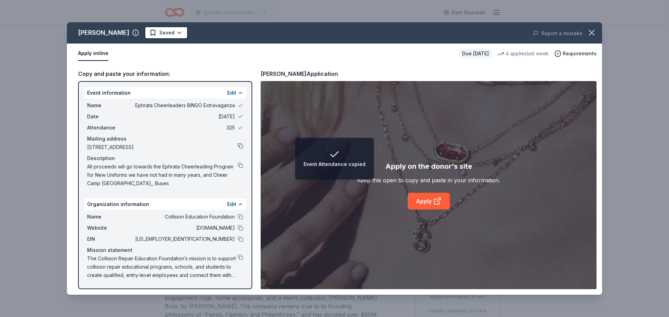
drag, startPoint x: 241, startPoint y: 146, endPoint x: 240, endPoint y: 153, distance: 7.0
click at [240, 146] on button at bounding box center [241, 146] width 6 height 6
click at [239, 166] on button at bounding box center [241, 166] width 6 height 6
click at [430, 201] on link "Apply" at bounding box center [428, 201] width 42 height 17
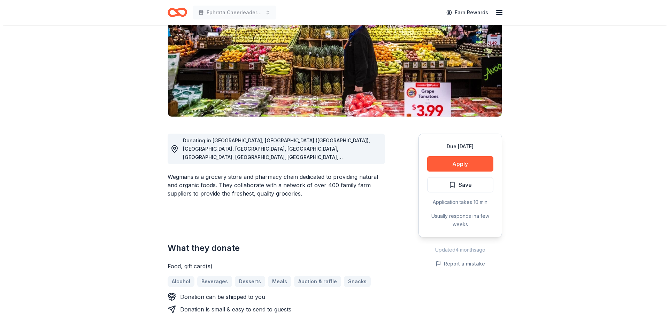
scroll to position [104, 0]
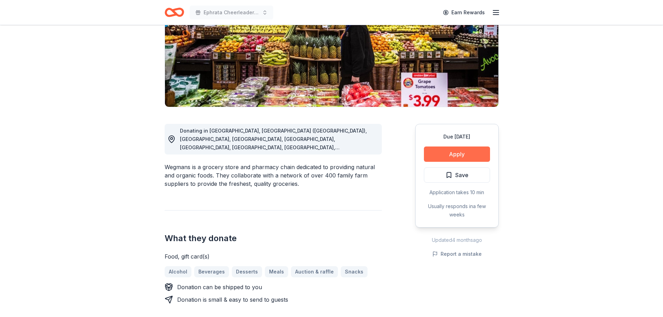
click at [452, 154] on button "Apply" at bounding box center [457, 154] width 66 height 15
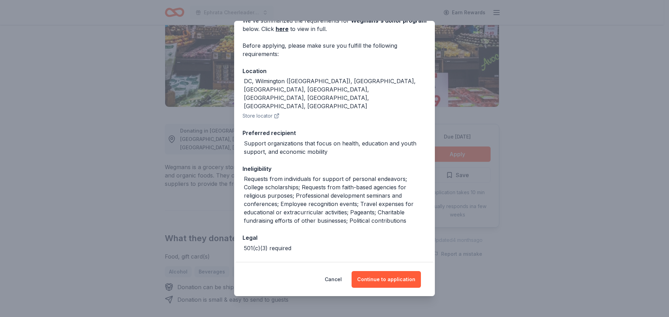
scroll to position [40, 0]
click at [386, 278] on button "Continue to application" at bounding box center [385, 279] width 69 height 17
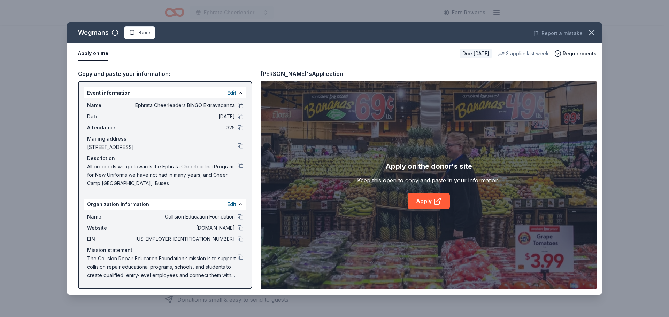
click at [241, 104] on button at bounding box center [241, 106] width 6 height 6
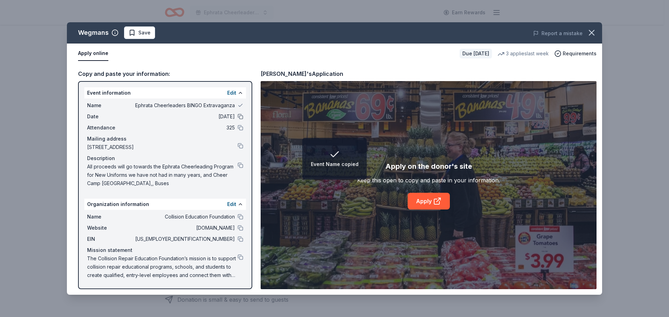
click at [242, 117] on button at bounding box center [241, 117] width 6 height 6
click at [240, 128] on button at bounding box center [241, 128] width 6 height 6
click at [239, 147] on button at bounding box center [241, 146] width 6 height 6
drag, startPoint x: 239, startPoint y: 165, endPoint x: 234, endPoint y: 135, distance: 30.7
click at [239, 165] on button at bounding box center [241, 166] width 6 height 6
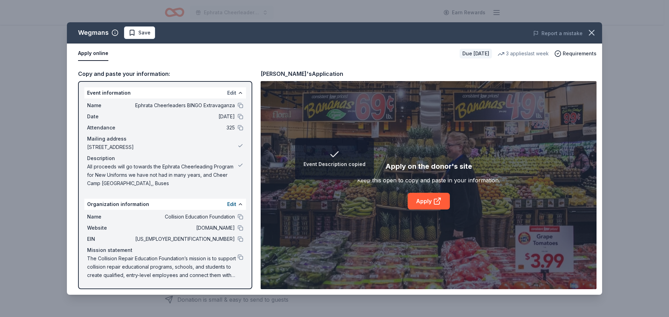
click at [230, 90] on button "Edit" at bounding box center [231, 93] width 9 height 8
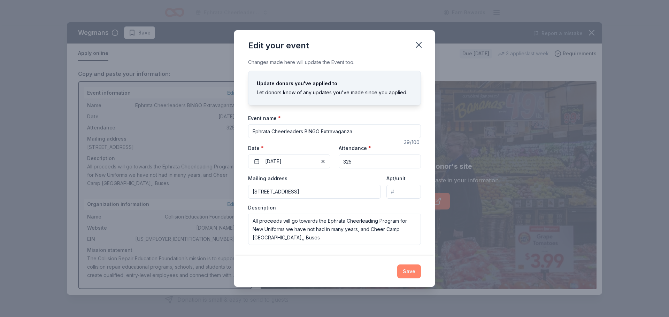
click at [408, 269] on button "Save" at bounding box center [409, 272] width 24 height 14
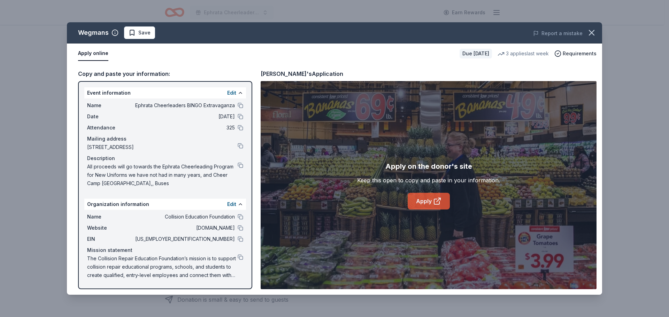
click at [415, 199] on link "Apply" at bounding box center [428, 201] width 42 height 17
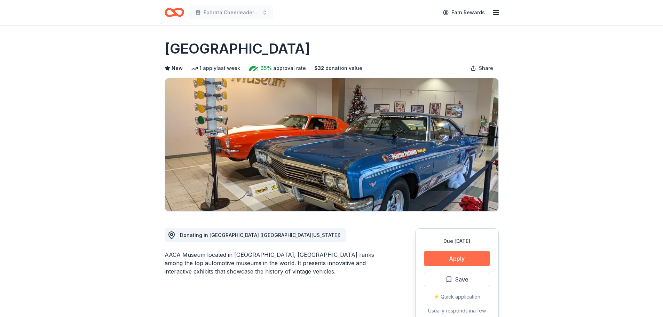
click at [471, 255] on button "Apply" at bounding box center [457, 258] width 66 height 15
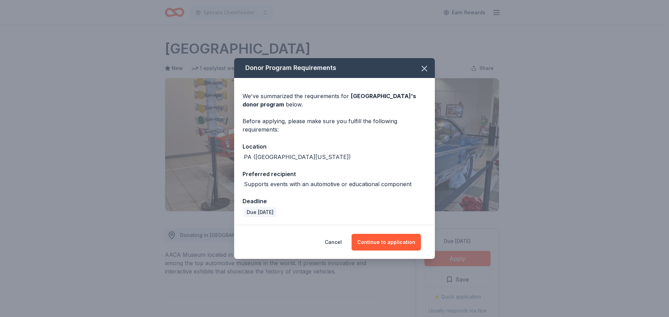
click at [375, 233] on div "Cancel Continue to application" at bounding box center [334, 242] width 201 height 33
click at [374, 242] on button "Continue to application" at bounding box center [385, 242] width 69 height 17
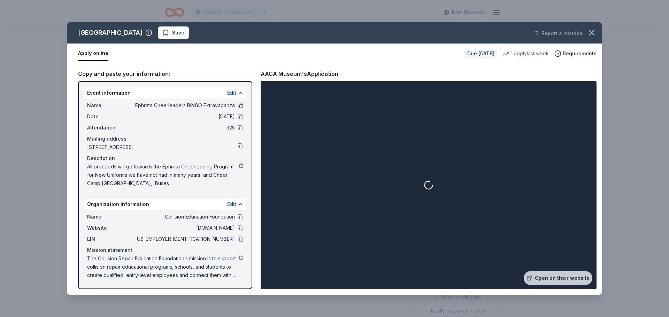
click at [239, 106] on button at bounding box center [241, 106] width 6 height 6
click at [241, 117] on button at bounding box center [241, 117] width 6 height 6
click at [242, 129] on button at bounding box center [241, 128] width 6 height 6
click at [242, 146] on button at bounding box center [241, 146] width 6 height 6
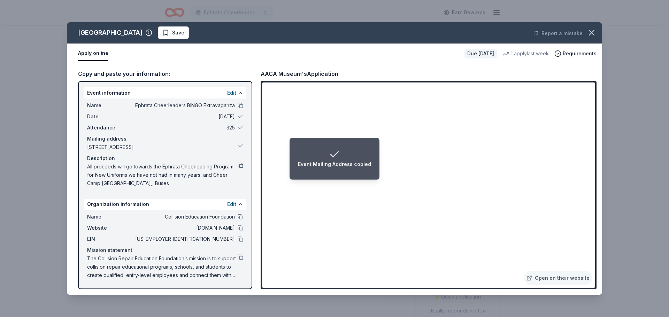
click at [238, 165] on button at bounding box center [241, 166] width 6 height 6
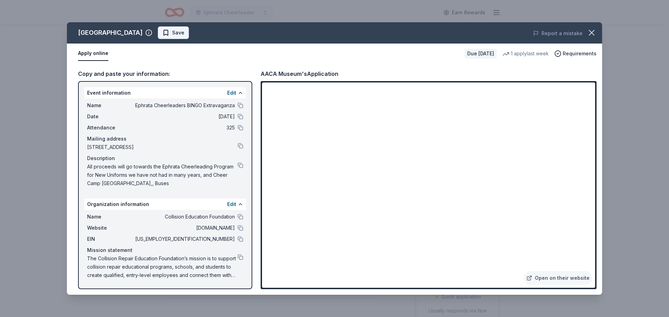
click at [172, 35] on span "Save" at bounding box center [178, 33] width 12 height 8
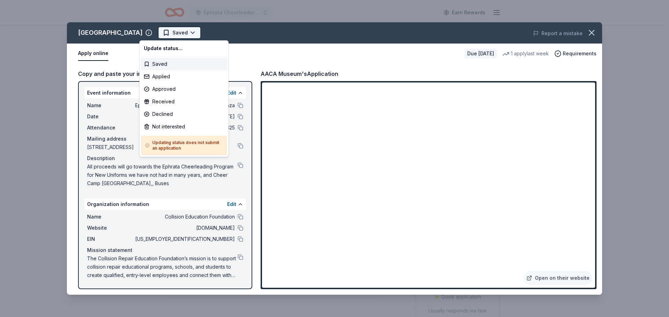
click at [161, 28] on html "Ephrata Cheerleaders BINGO Extravaganza Earn Rewards Due [DATE] [GEOGRAPHIC_DAT…" at bounding box center [334, 158] width 669 height 317
click at [173, 76] on div "Applied" at bounding box center [184, 76] width 86 height 13
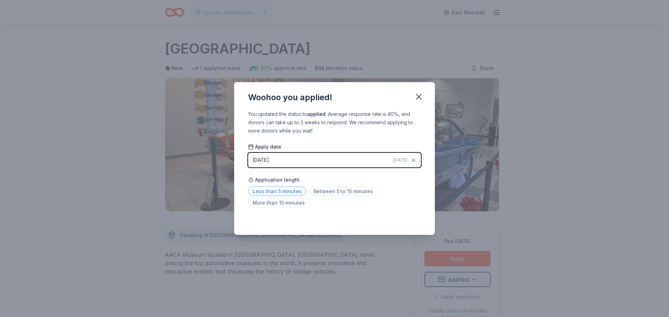
click at [280, 195] on span "Less than 5 minutes" at bounding box center [277, 191] width 58 height 9
click at [417, 96] on icon "button" at bounding box center [419, 97] width 10 height 10
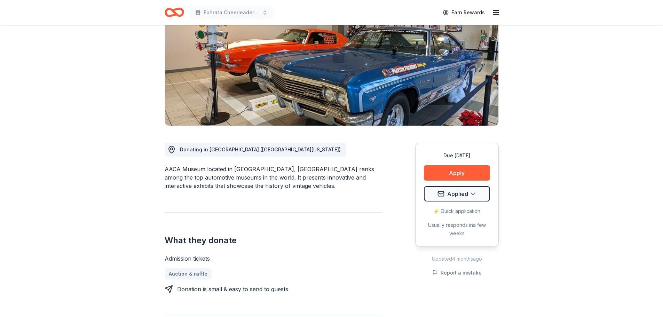
scroll to position [174, 0]
